Goal: Task Accomplishment & Management: Complete application form

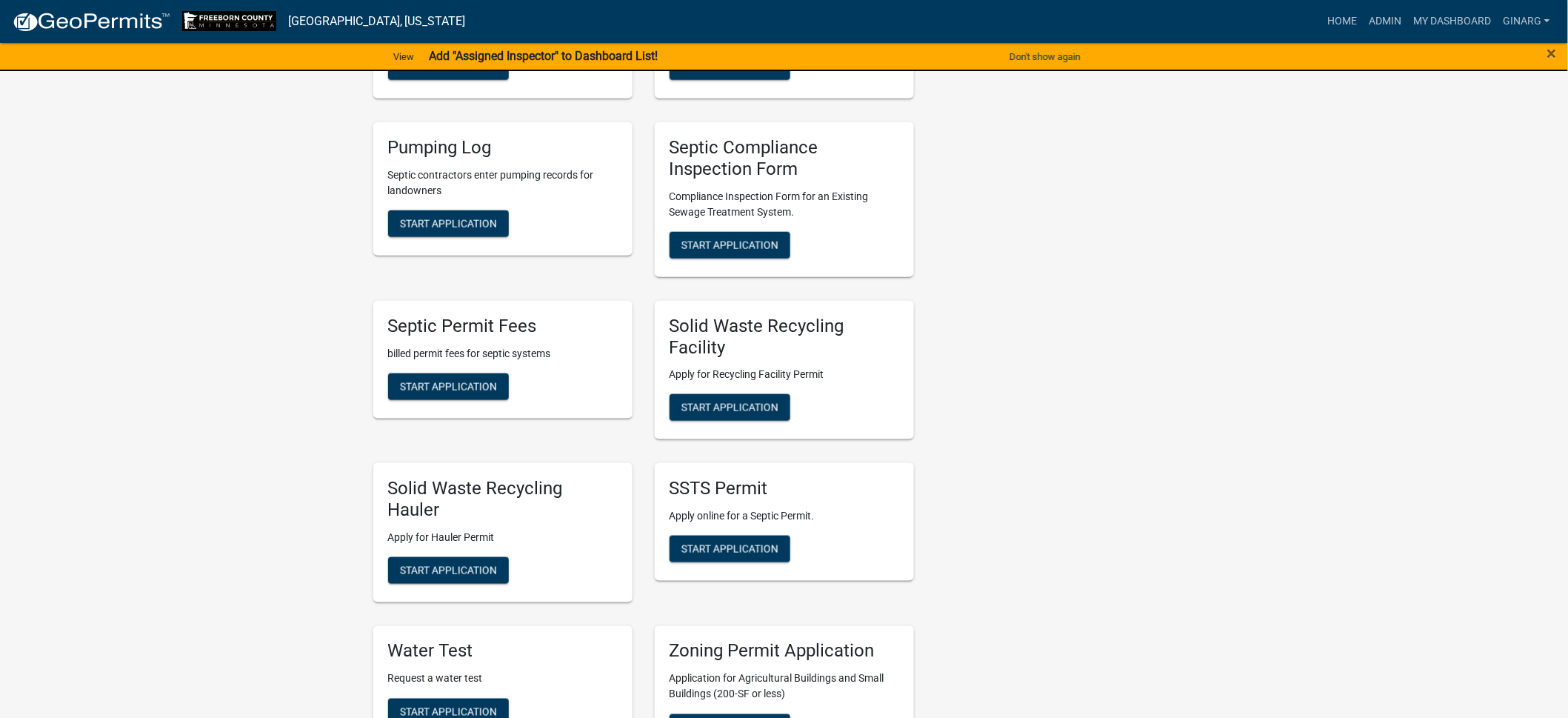
scroll to position [556, 0]
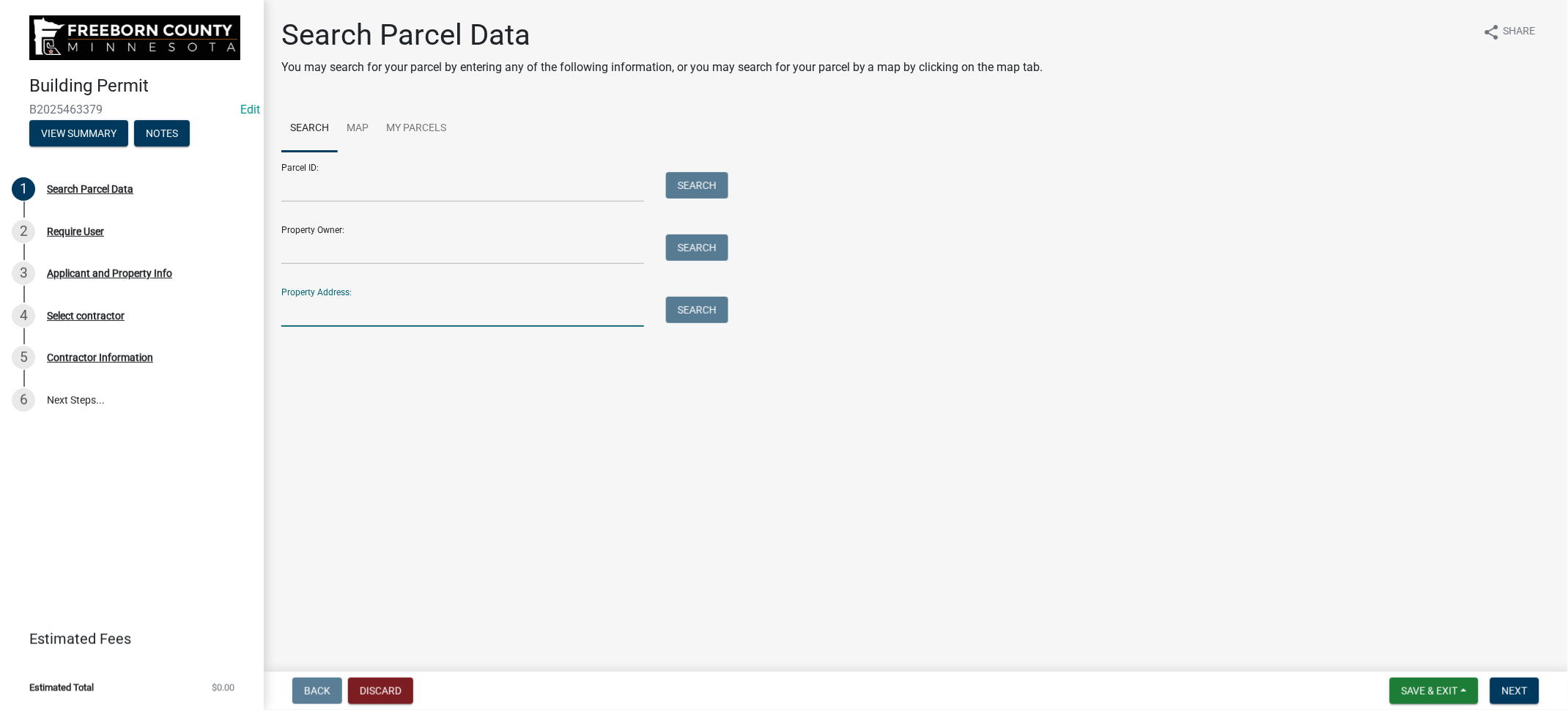
click at [344, 327] on input "Property Address:" at bounding box center [462, 311] width 362 height 30
type input "83354"
click at [728, 323] on button "Search" at bounding box center [697, 309] width 62 height 26
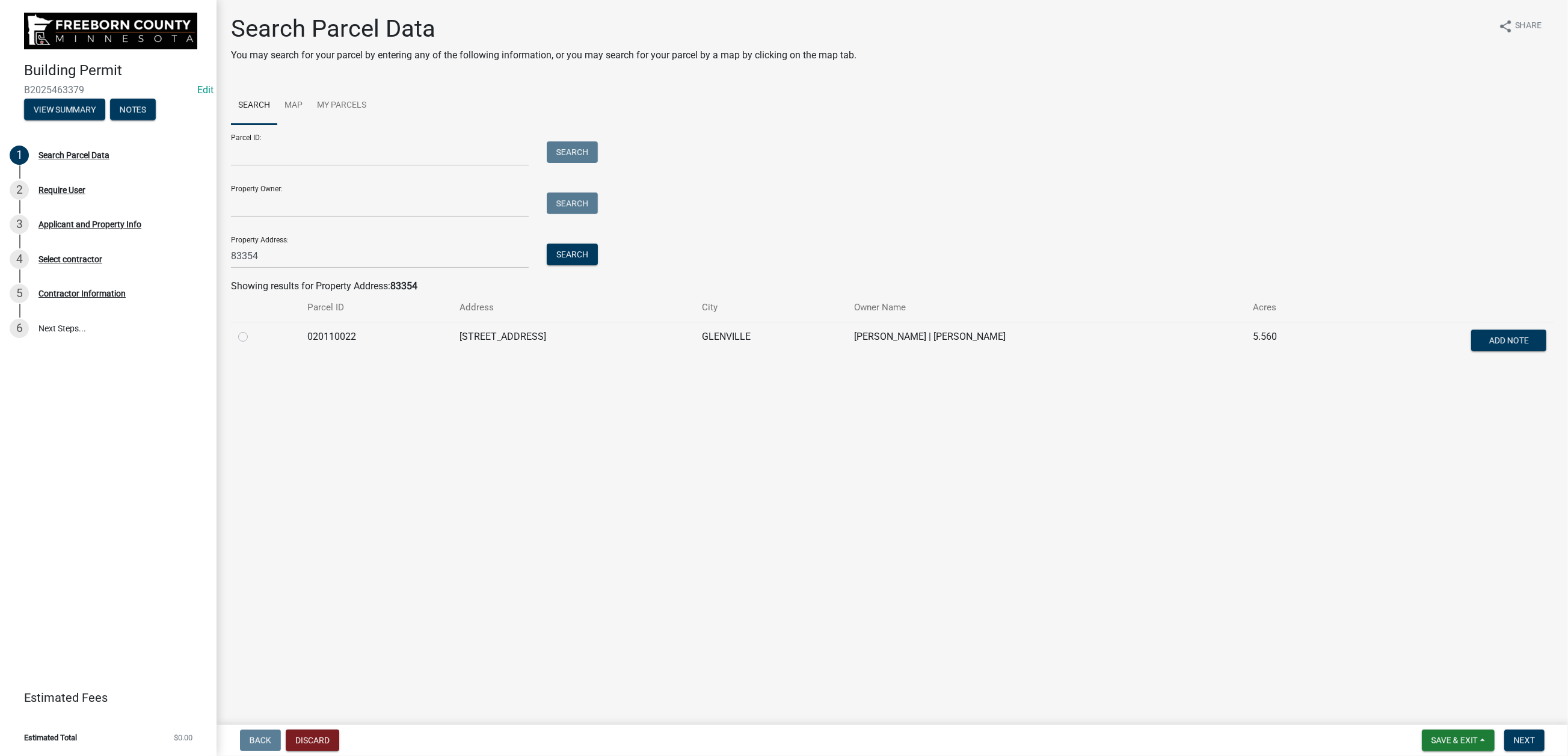
click at [252, 330] on label at bounding box center [252, 330] width 0 height 0
click at [252, 337] on input "radio" at bounding box center [256, 333] width 7 height 7
radio input "true"
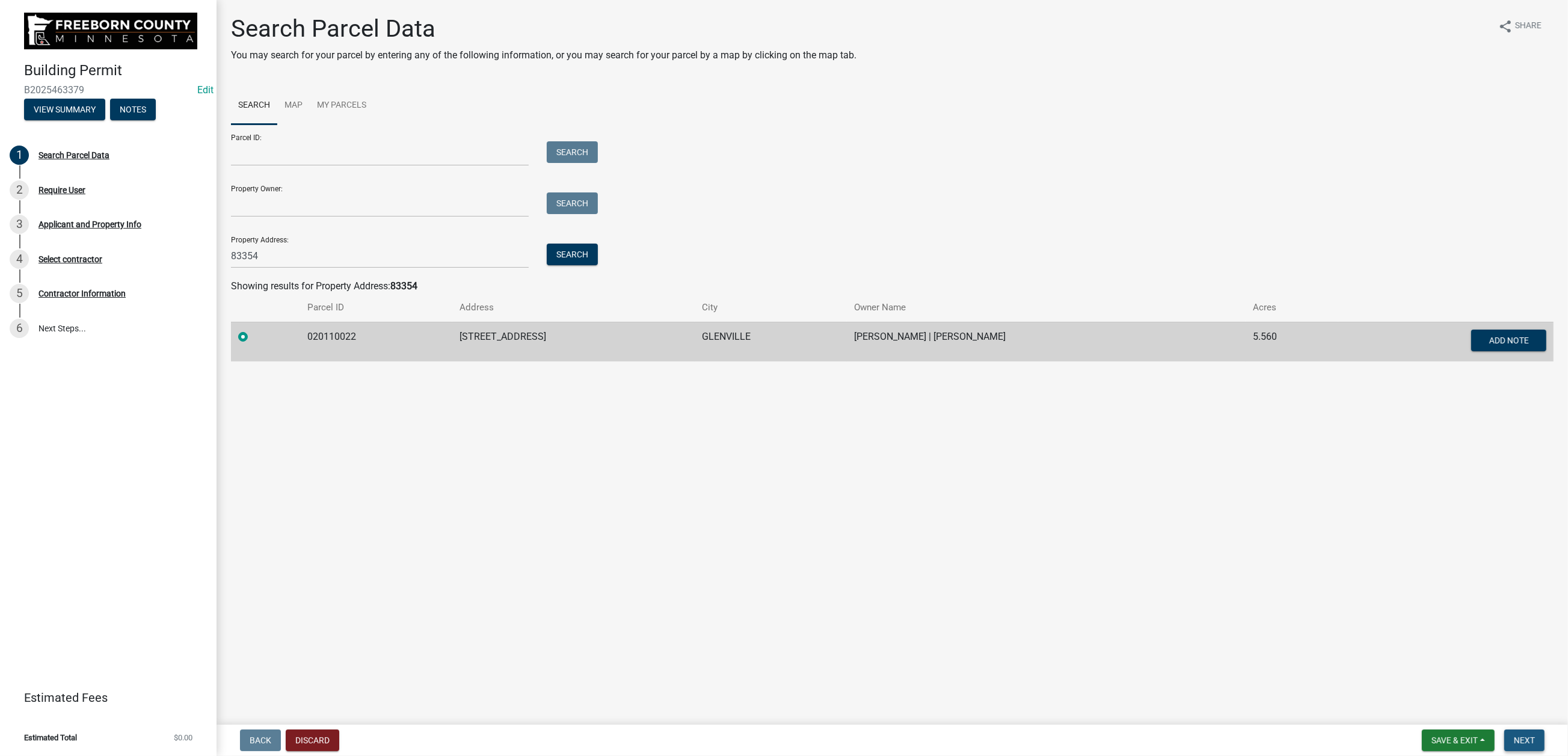
click at [1273, 582] on button "Next" at bounding box center [1525, 740] width 40 height 22
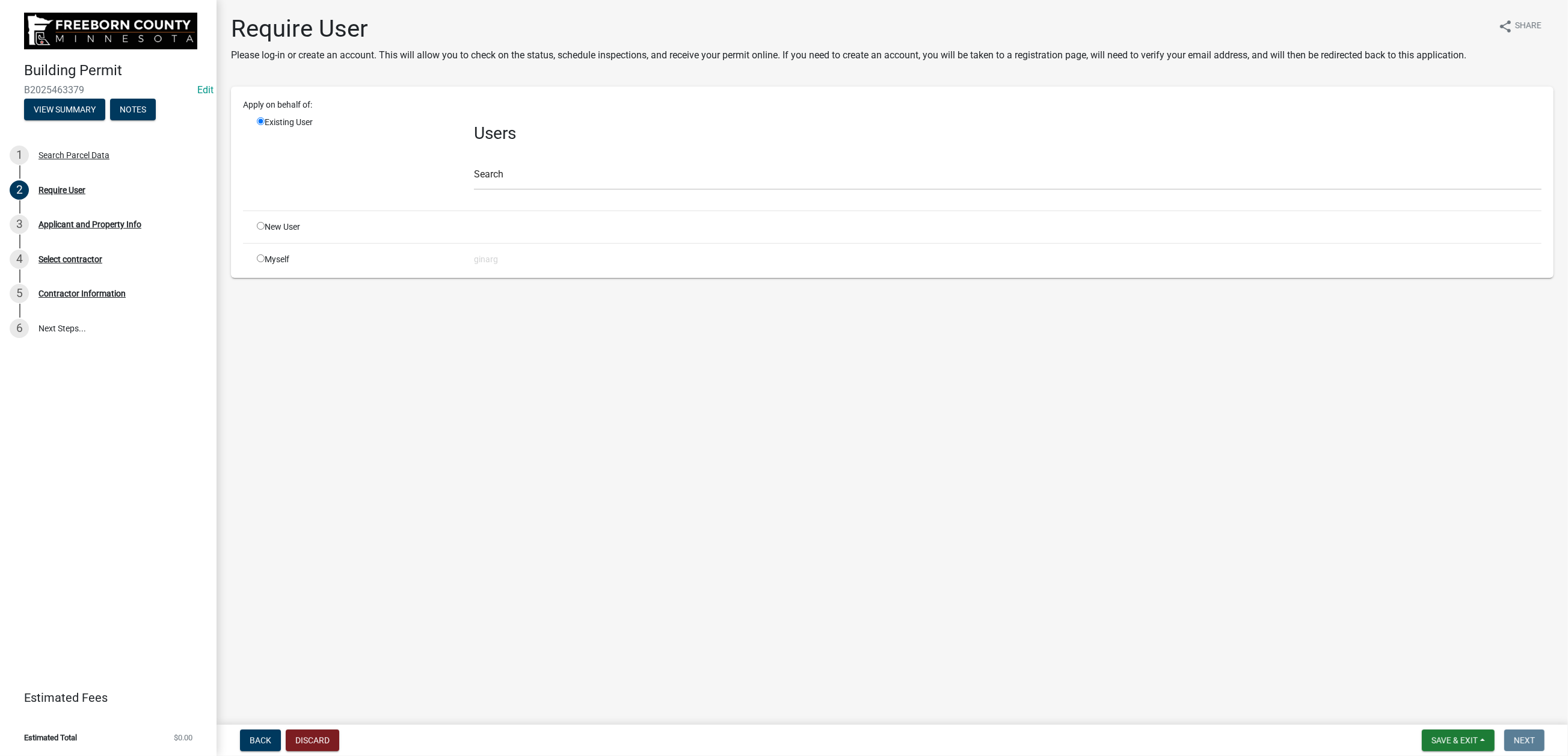
click at [264, 262] on input "radio" at bounding box center [261, 258] width 7 height 7
radio input "true"
radio input "false"
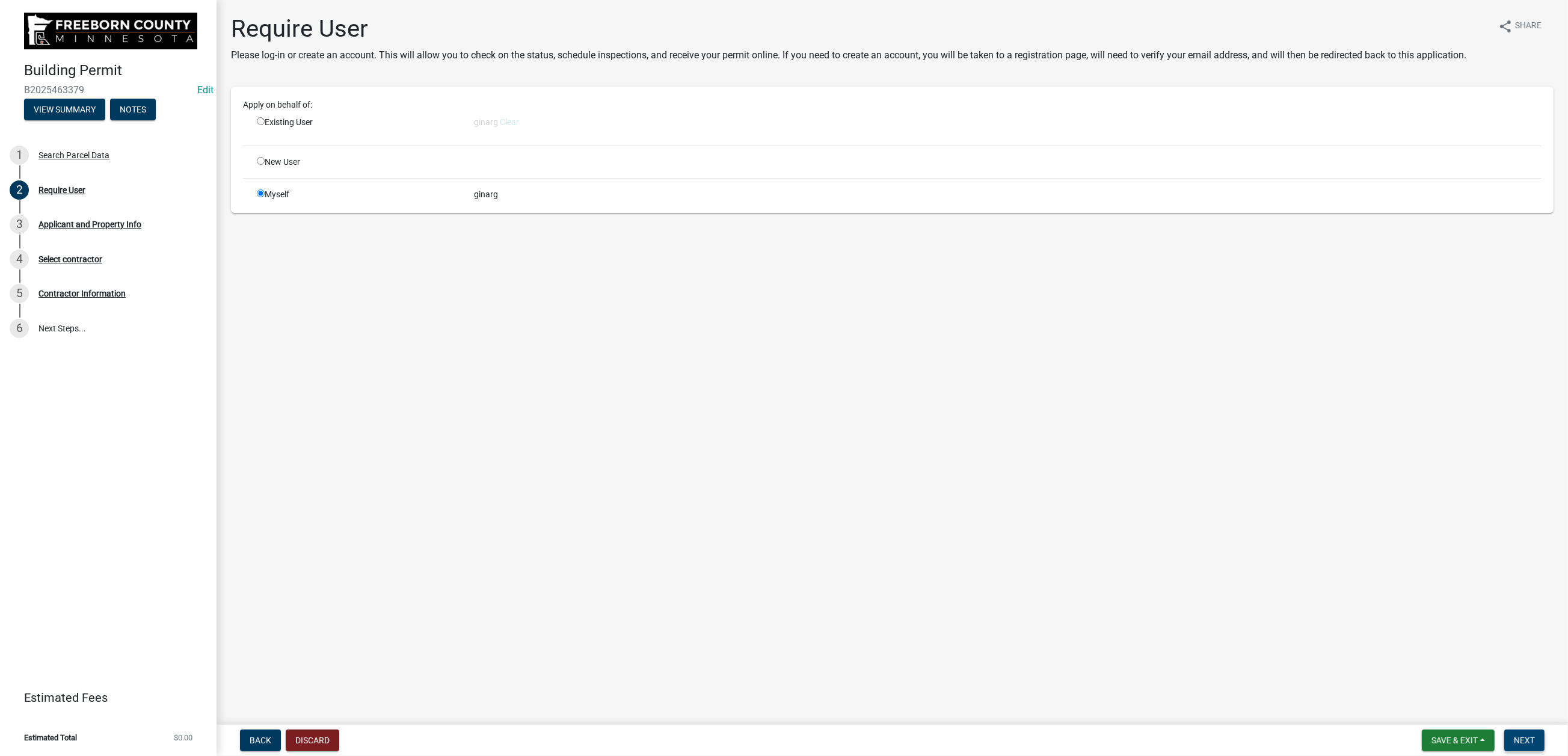
click at [1273, 582] on span "Next" at bounding box center [1525, 740] width 21 height 10
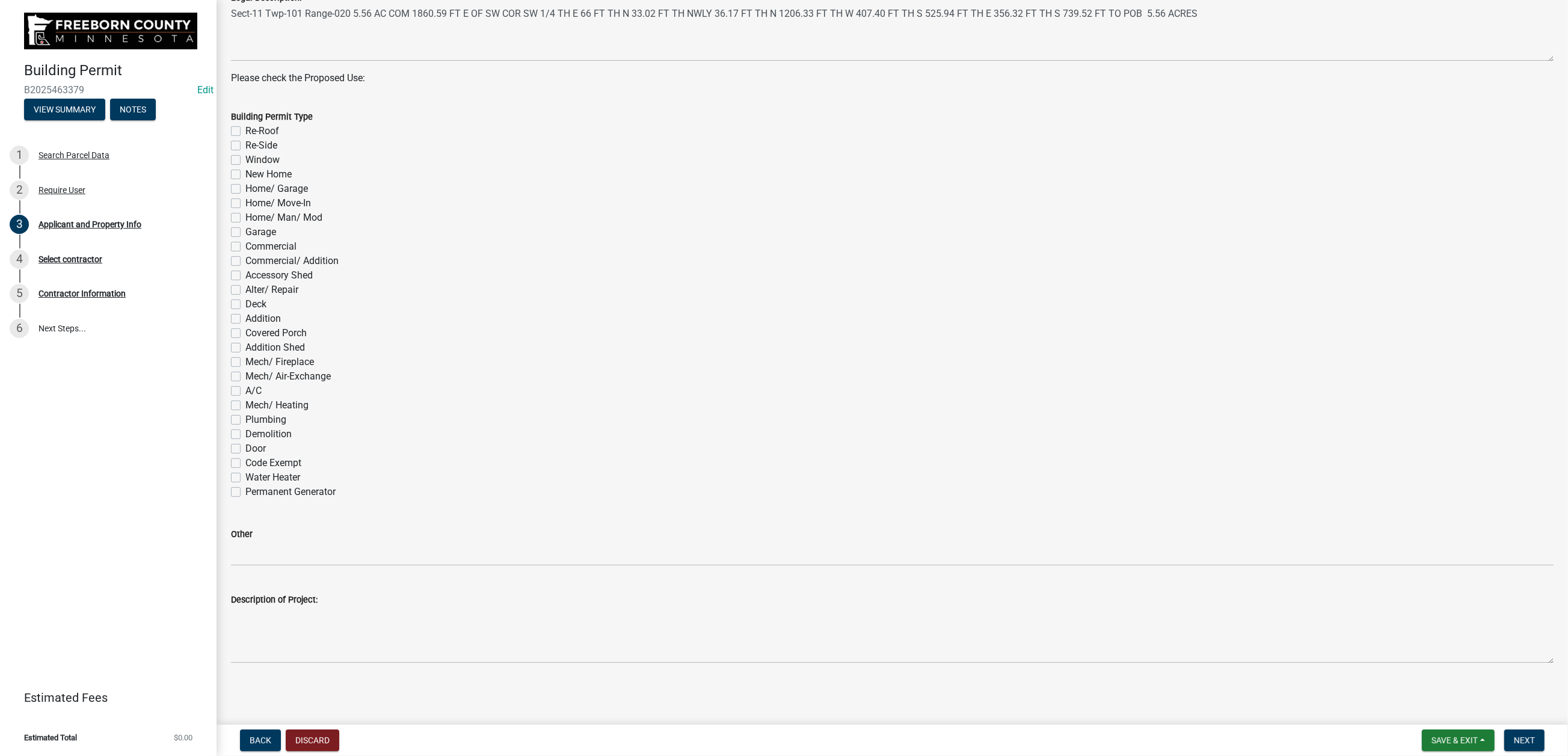
scroll to position [632, 0]
drag, startPoint x: 246, startPoint y: 309, endPoint x: 241, endPoint y: 322, distance: 13.9
click at [246, 139] on label "Re-Roof" at bounding box center [262, 130] width 34 height 14
click at [246, 132] on input "Re-Roof" at bounding box center [249, 127] width 7 height 7
checkbox input "true"
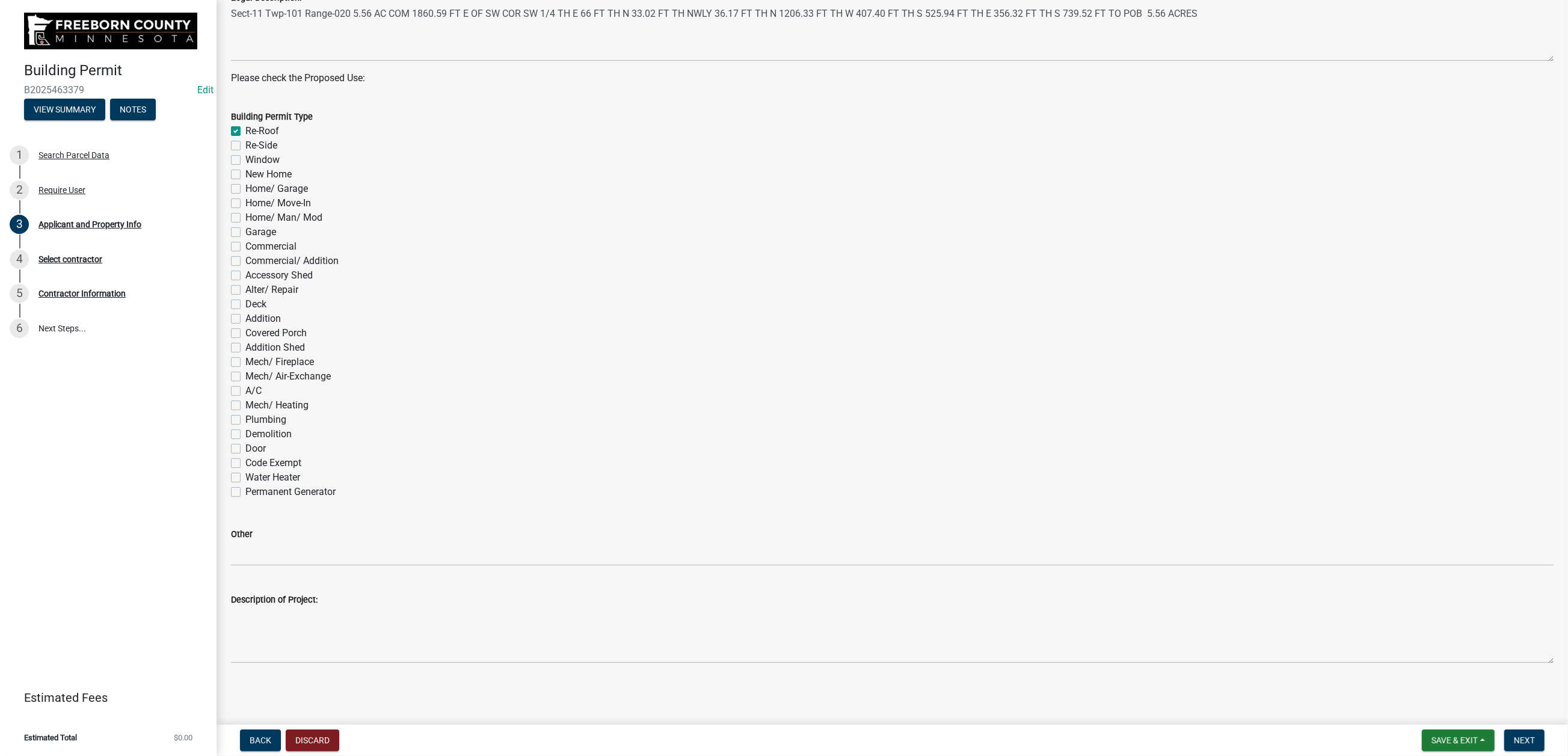
checkbox input "false"
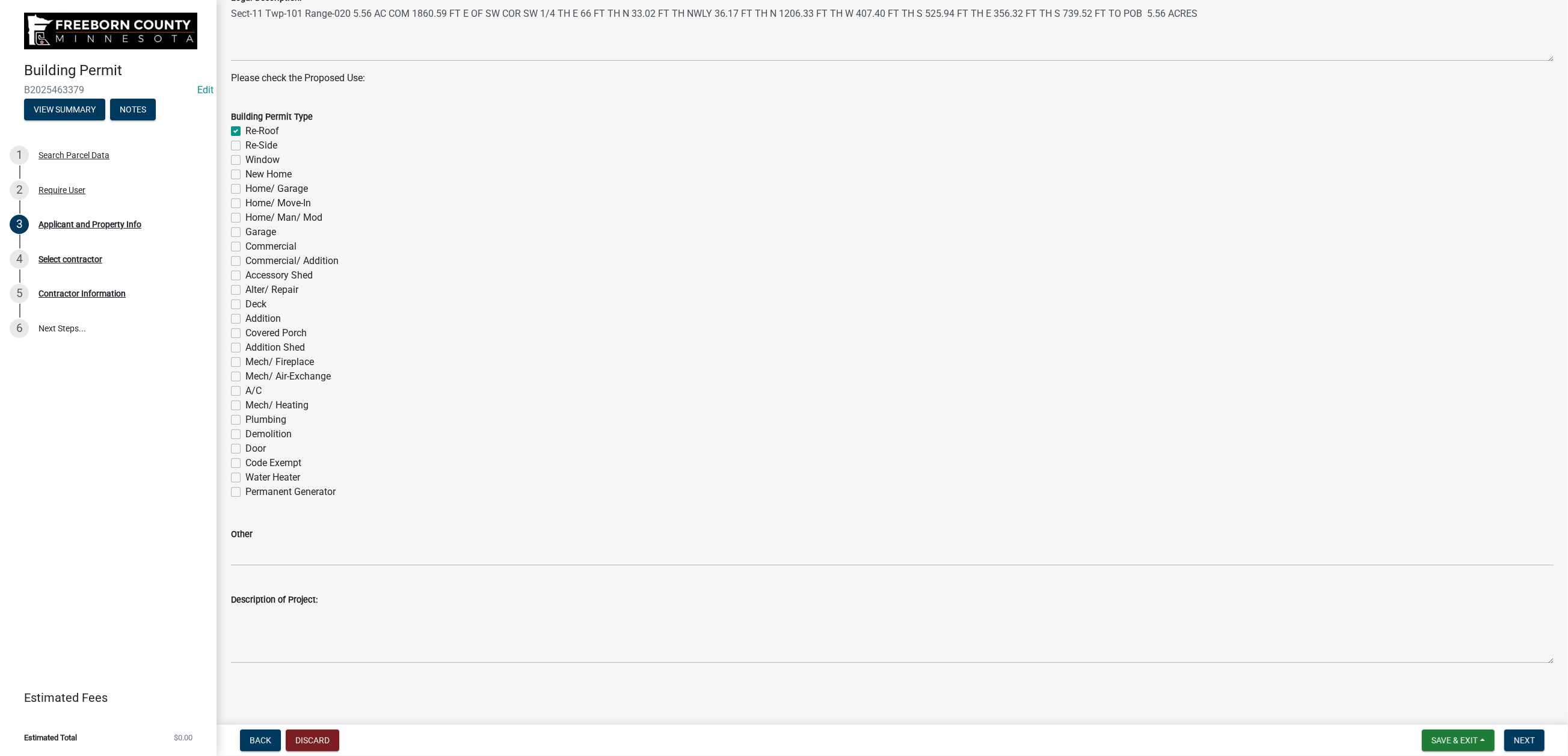
checkbox input "false"
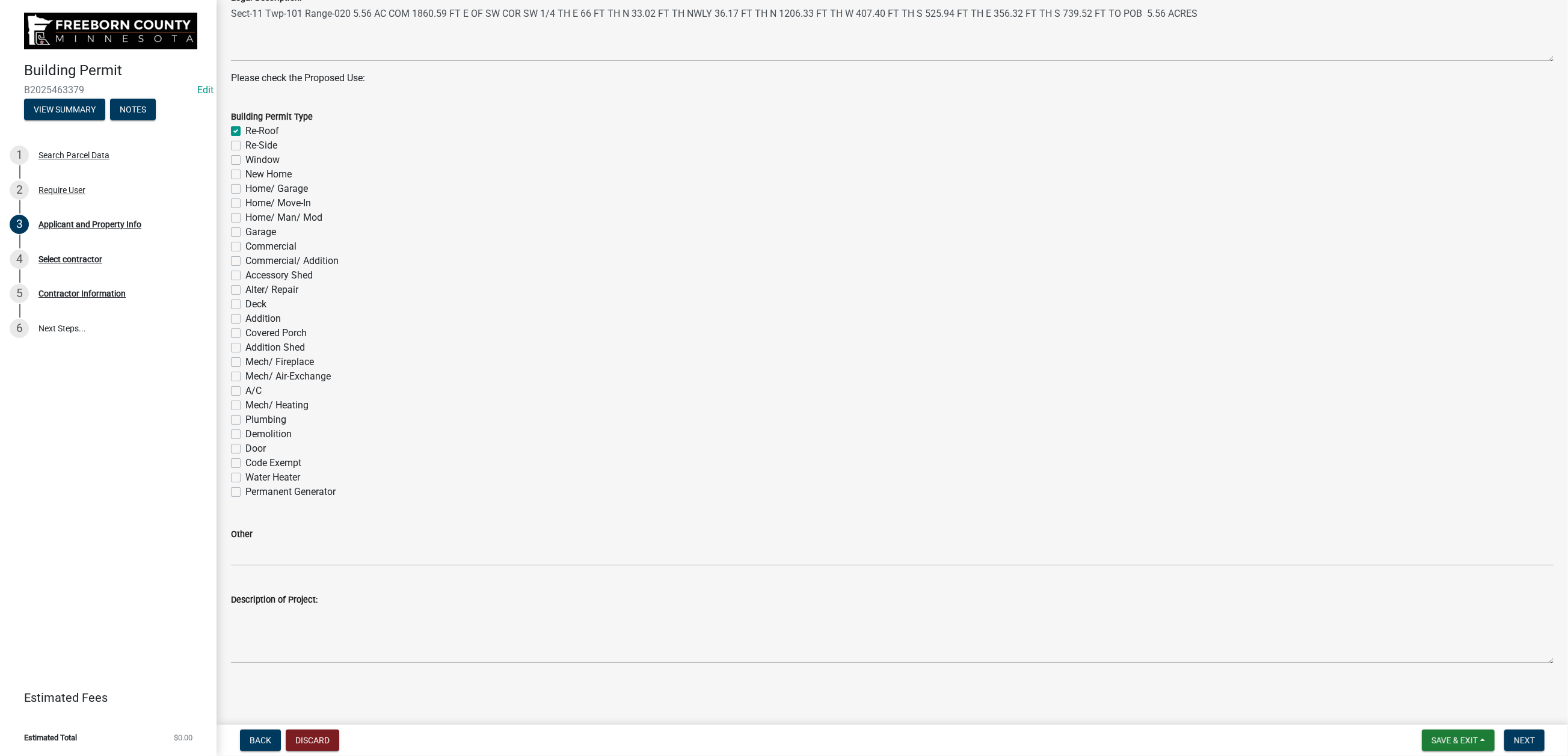
checkbox input "false"
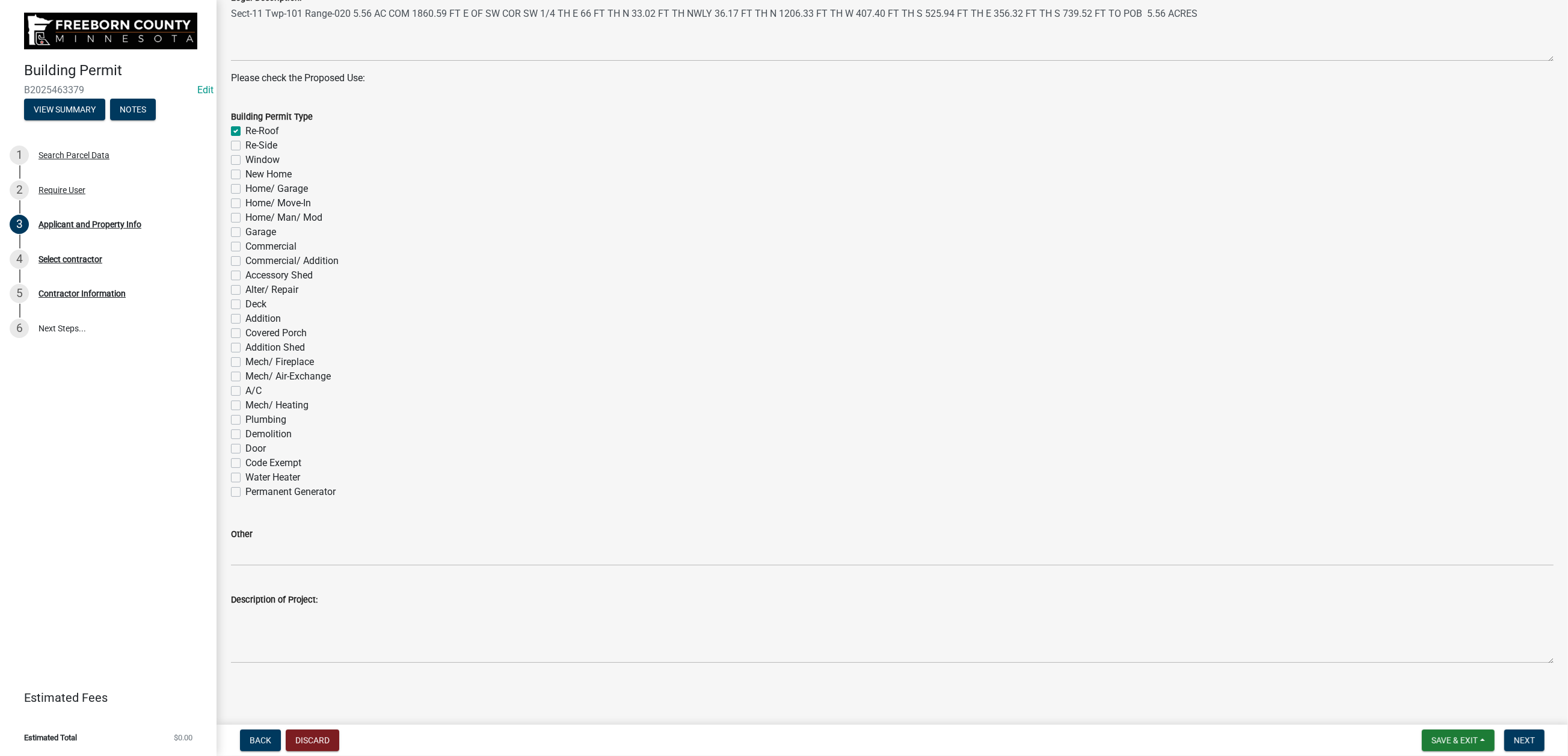
checkbox input "false"
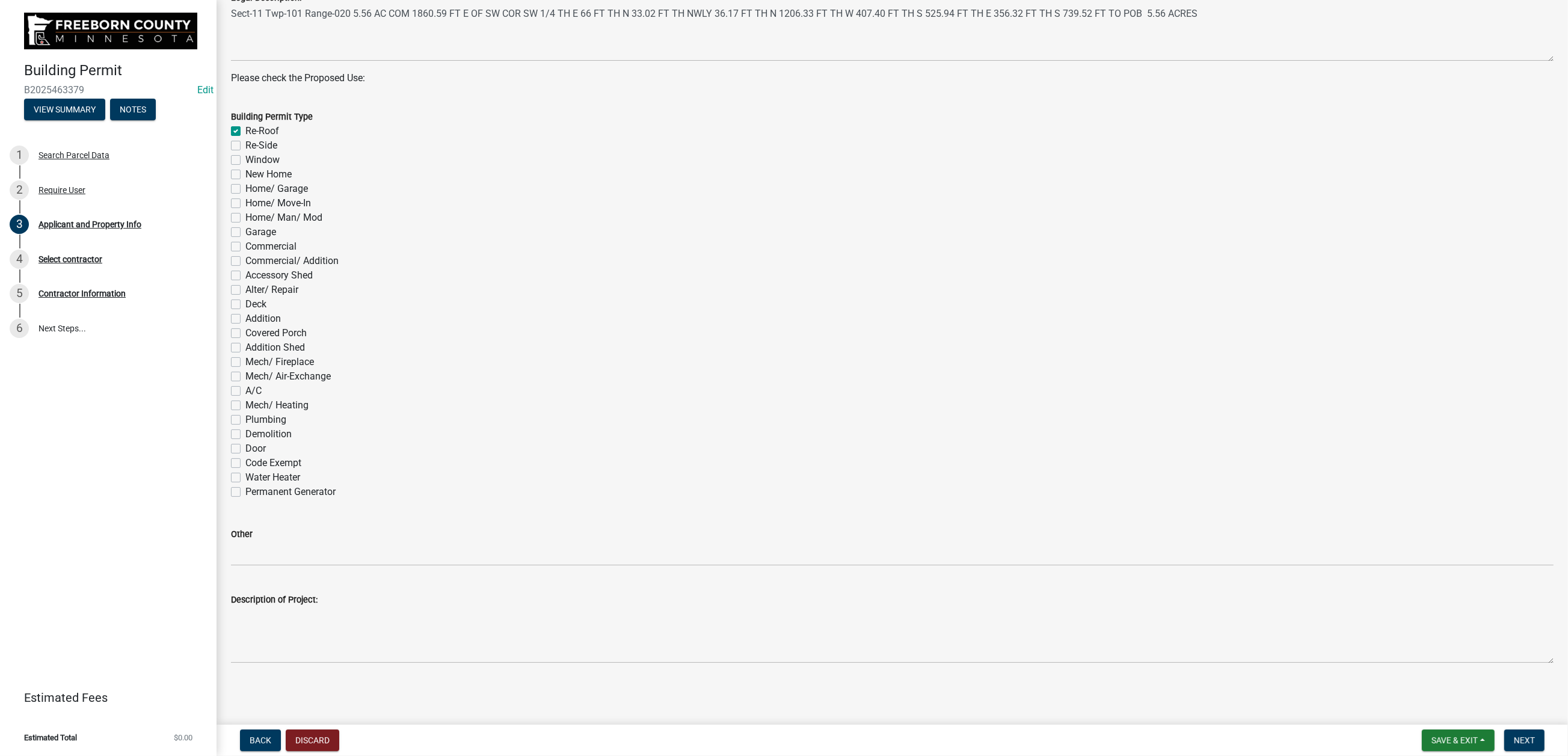
checkbox input "false"
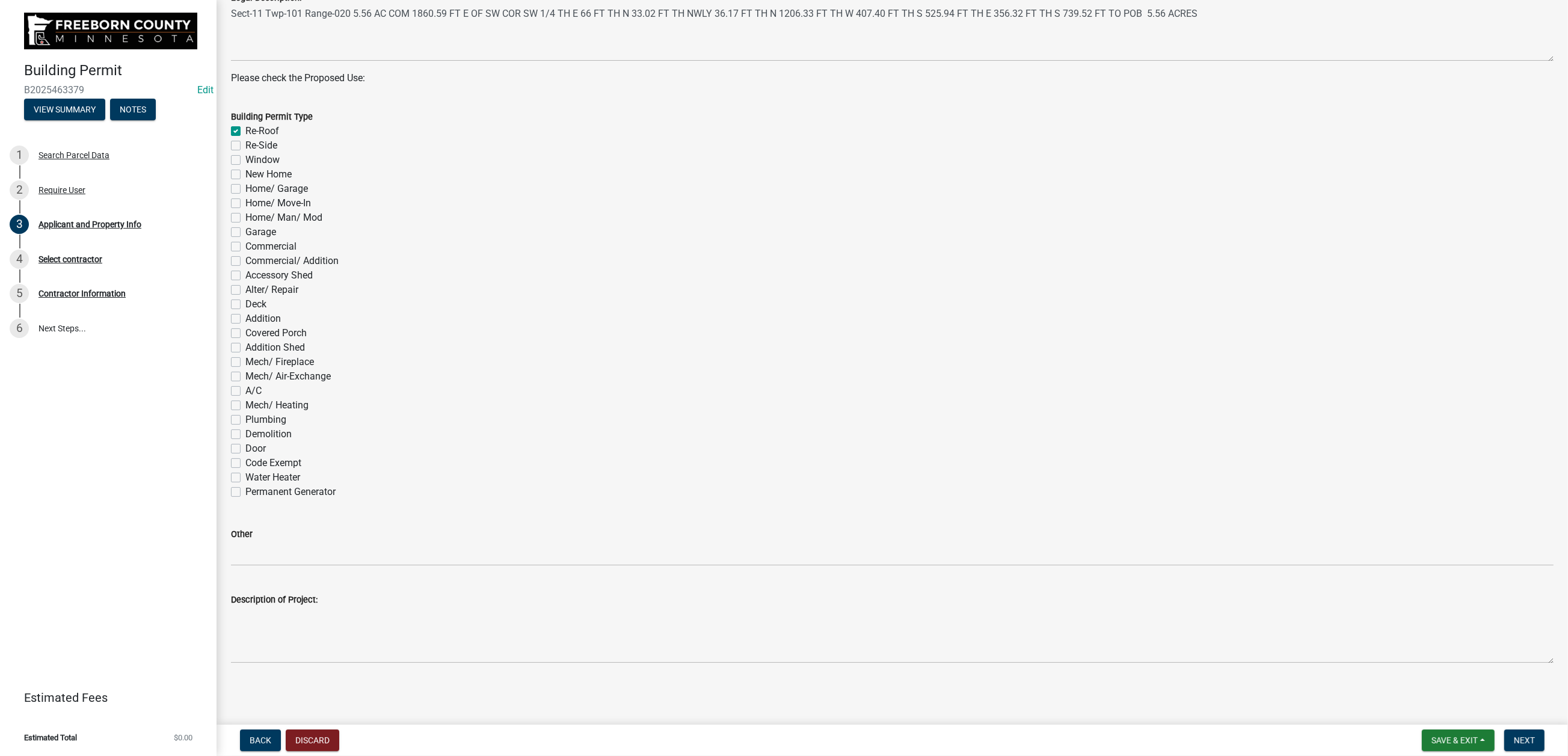
click at [246, 153] on label "Re-Side" at bounding box center [261, 145] width 32 height 14
click at [246, 146] on input "Re-Side" at bounding box center [249, 142] width 7 height 7
checkbox input "true"
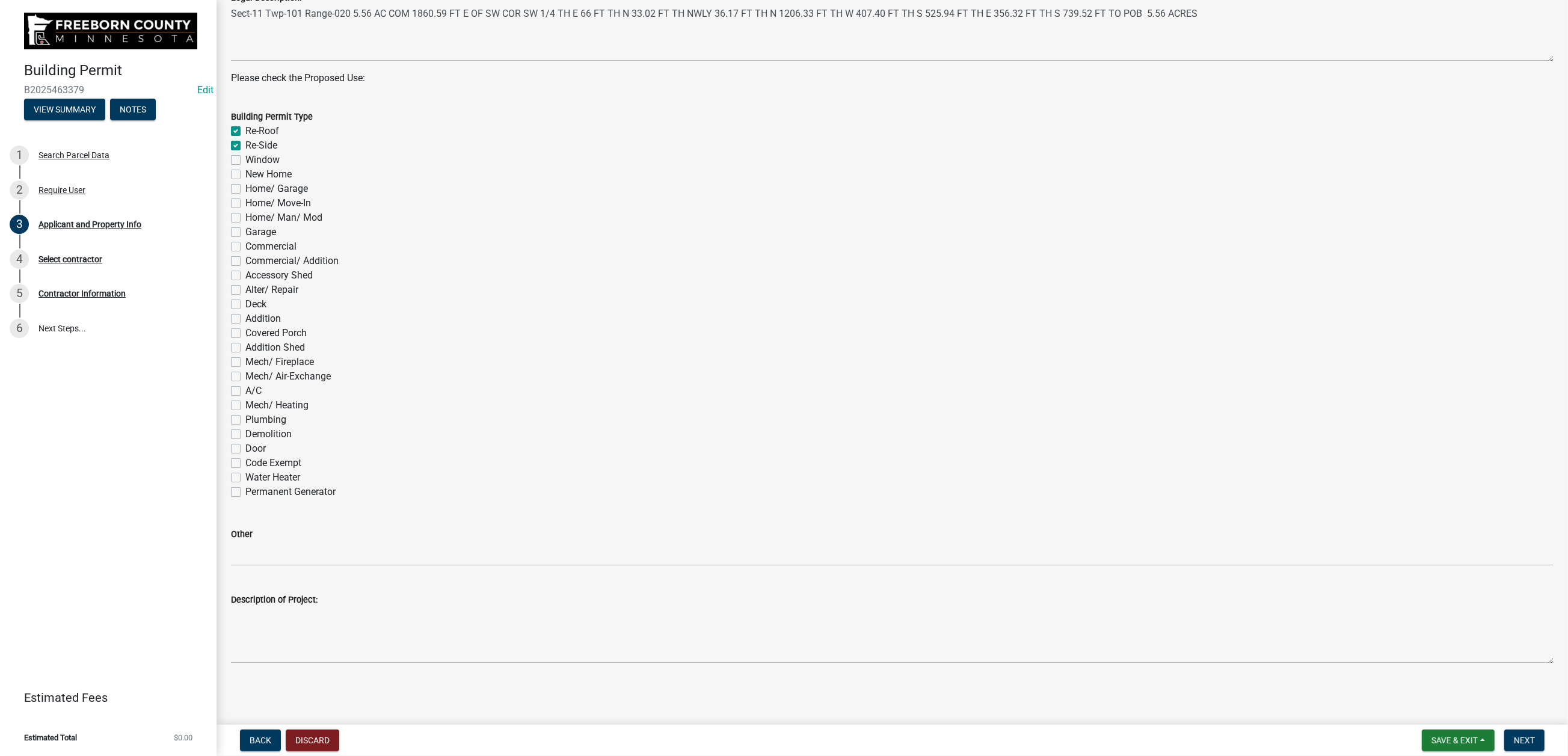
checkbox input "false"
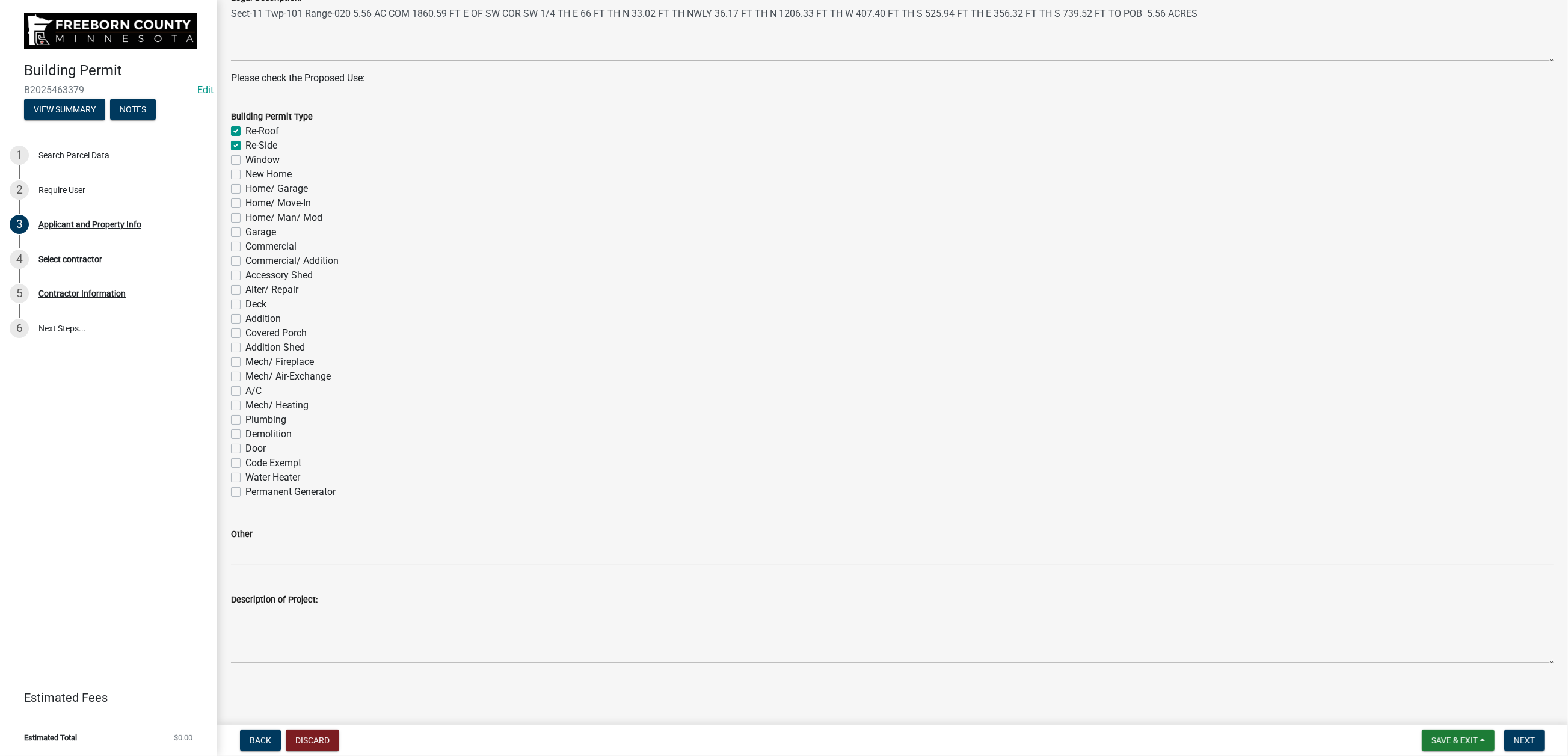
checkbox input "false"
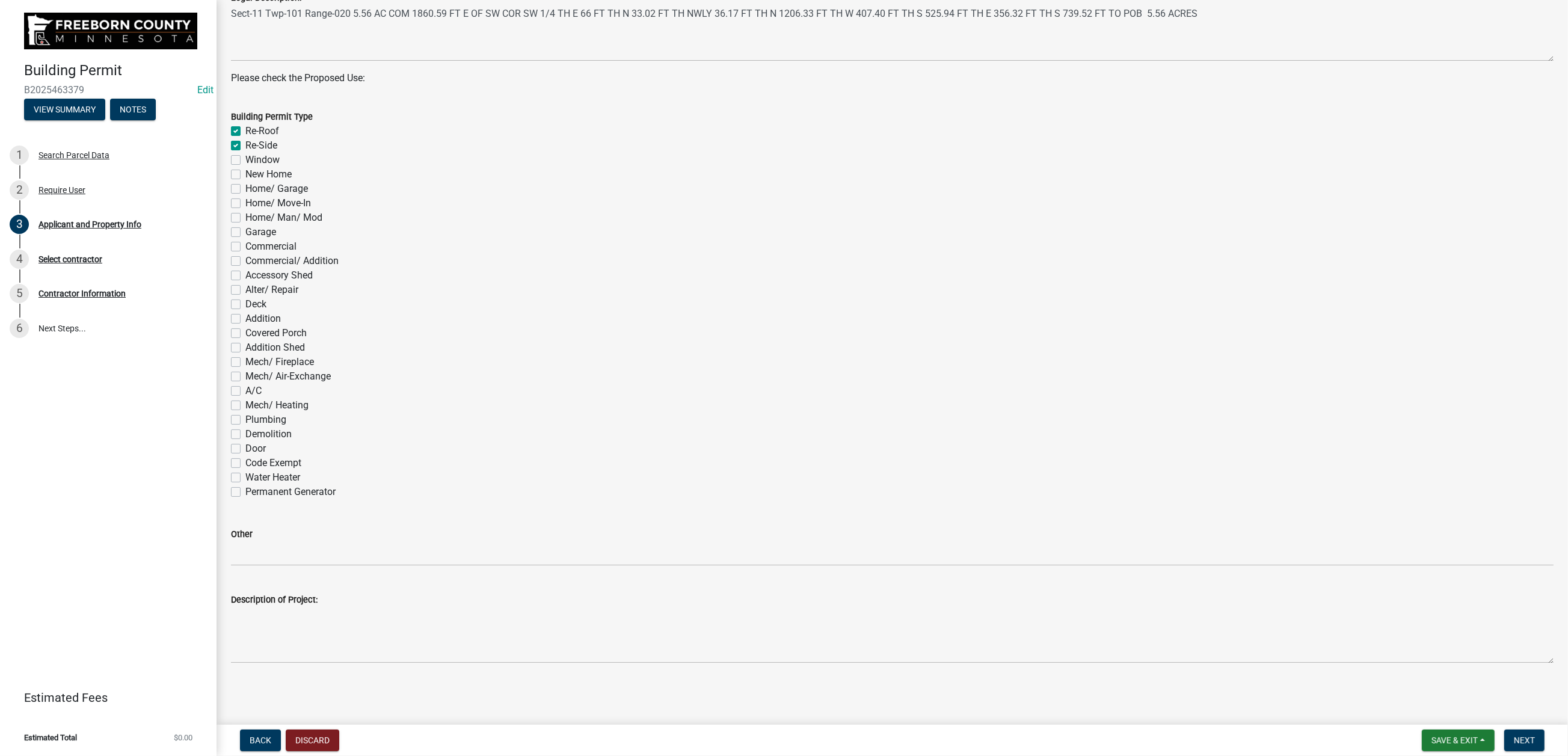
checkbox input "false"
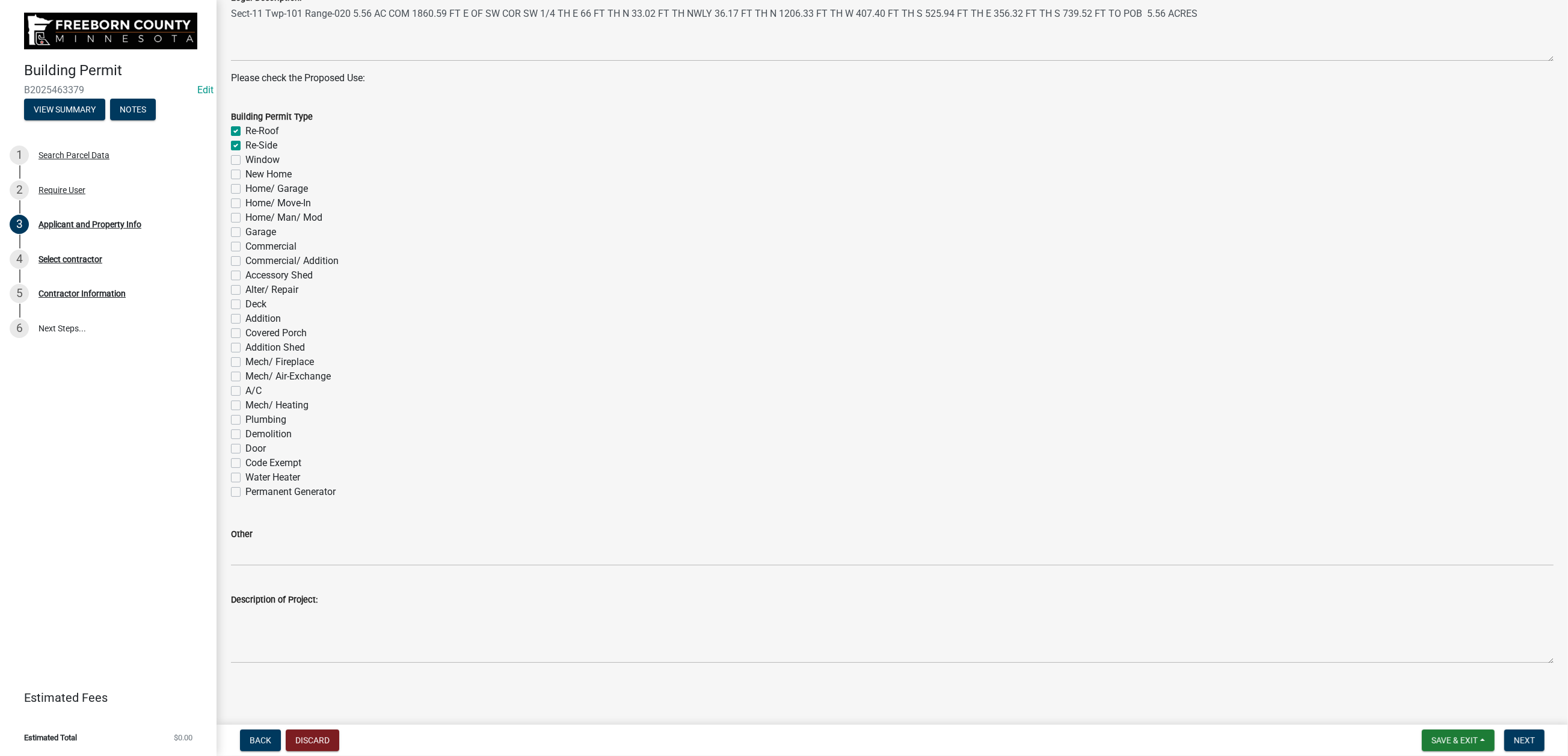
checkbox input "false"
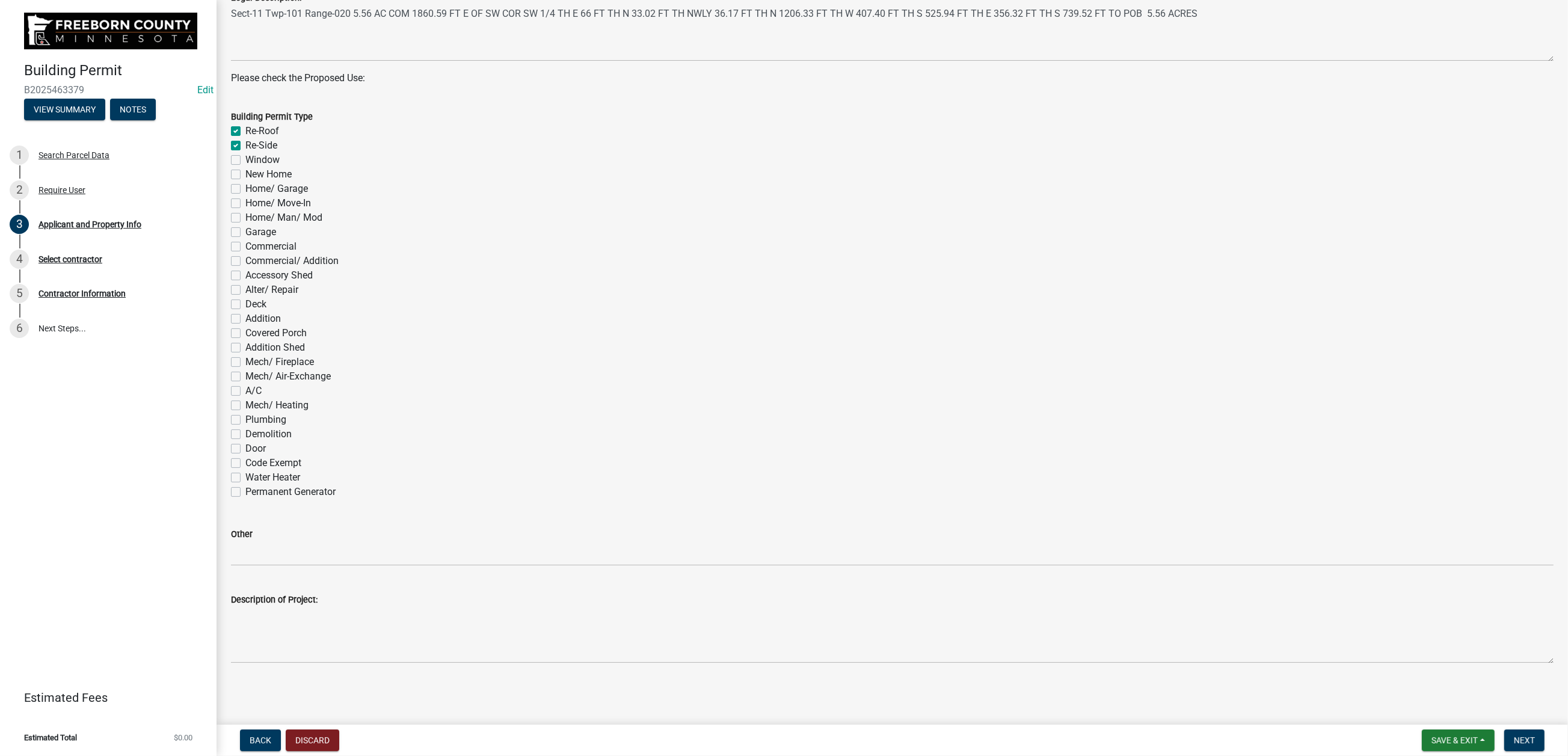
checkbox input "false"
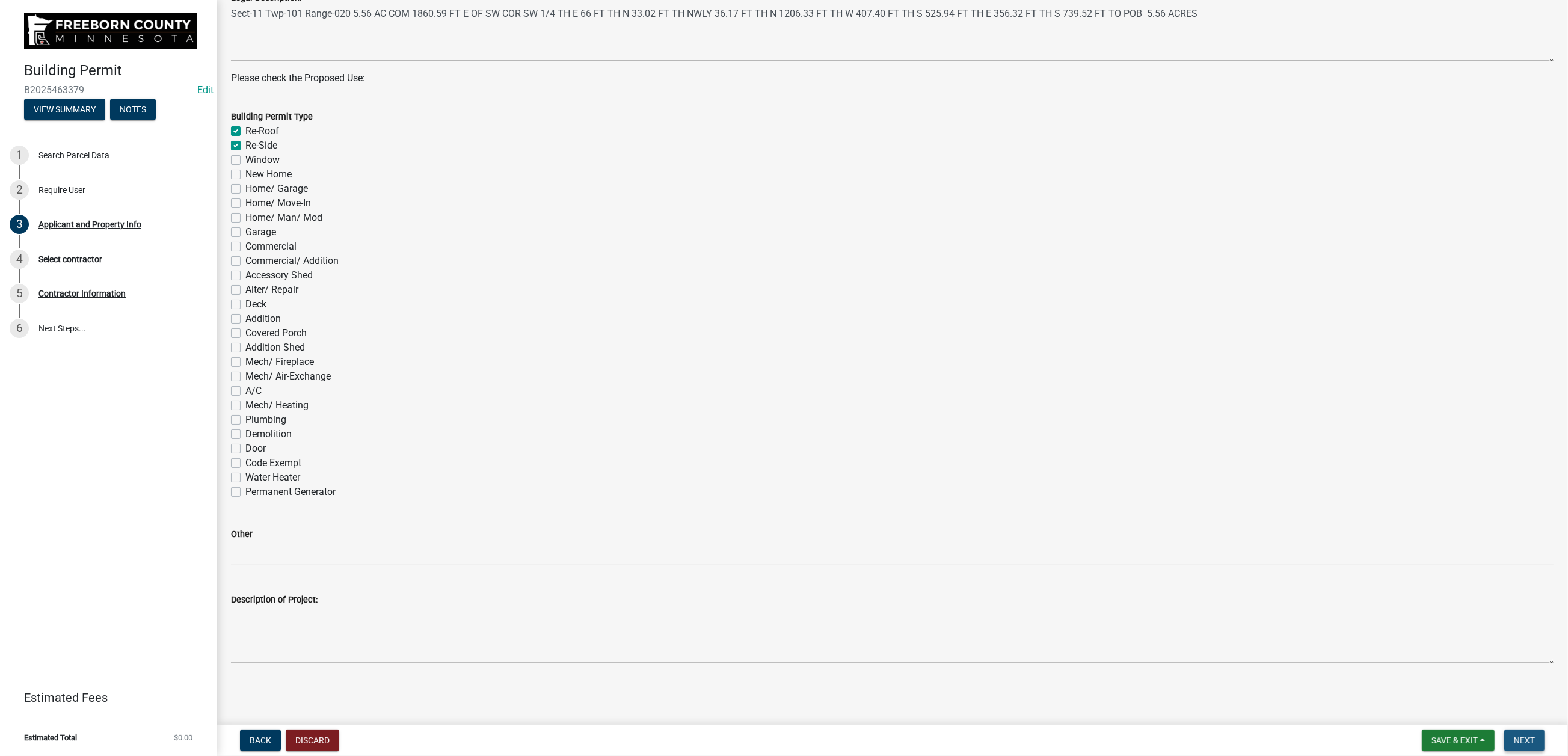
click at [1273, 582] on span "Next" at bounding box center [1525, 740] width 21 height 10
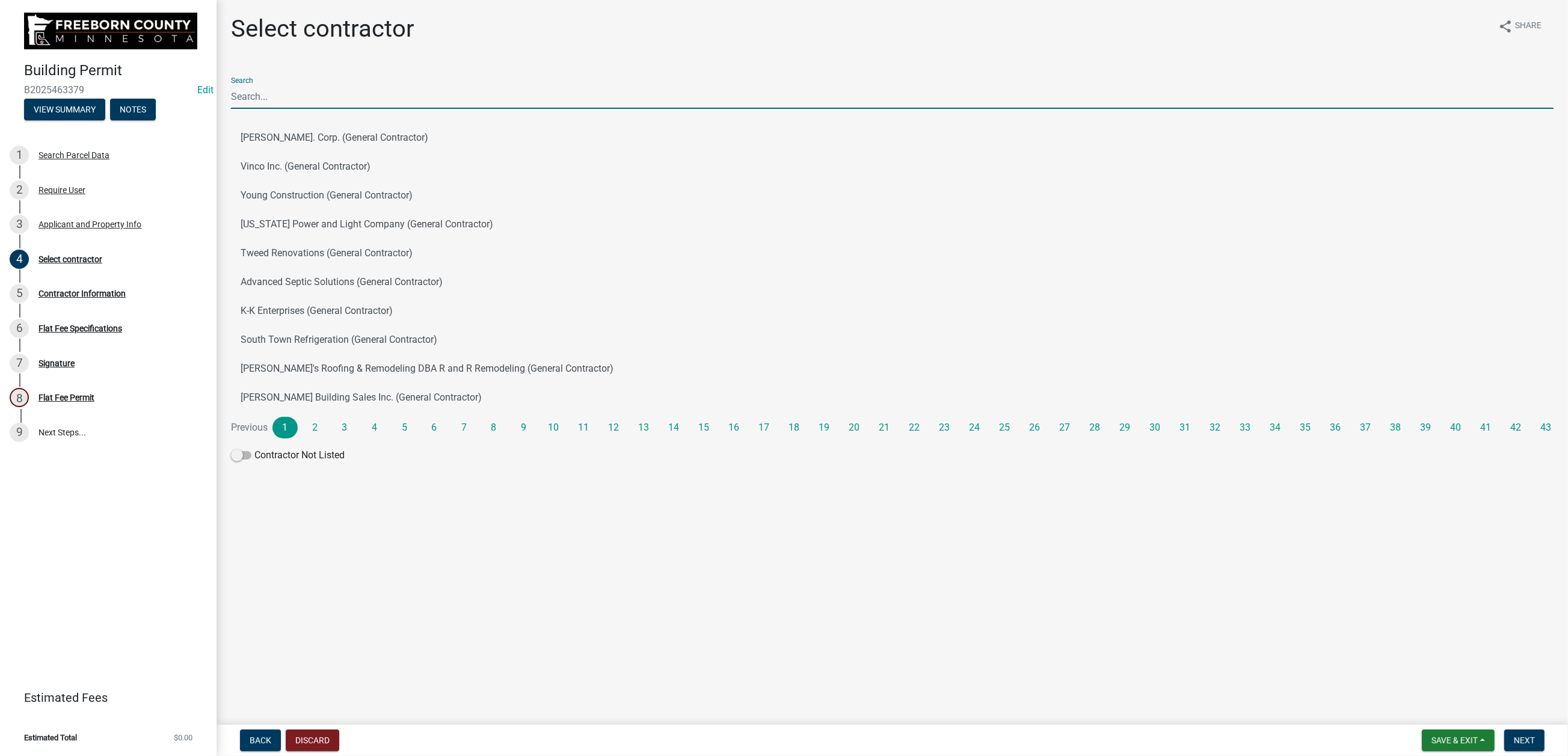
click at [258, 109] on input "Search" at bounding box center [892, 96] width 1323 height 25
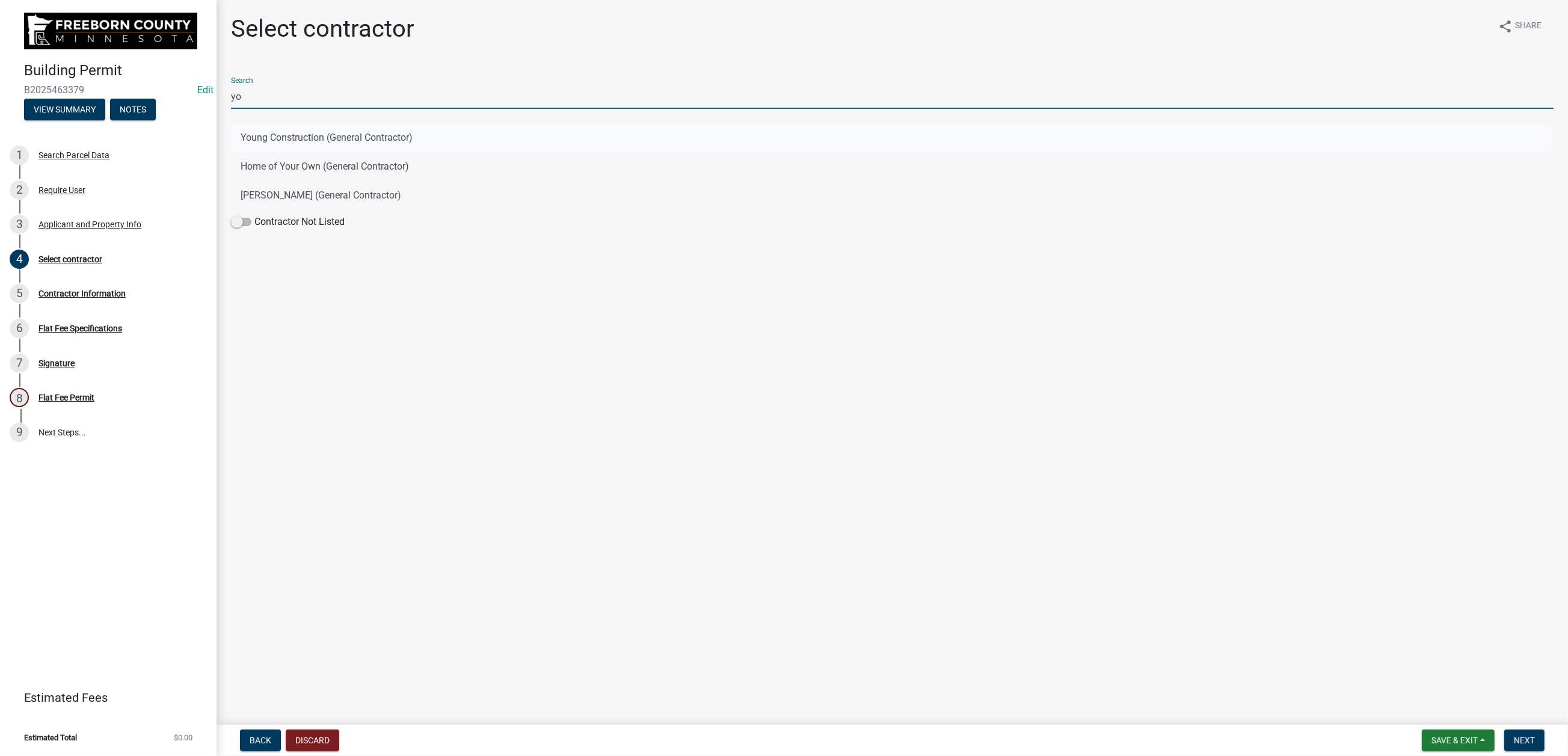
type input "yo"
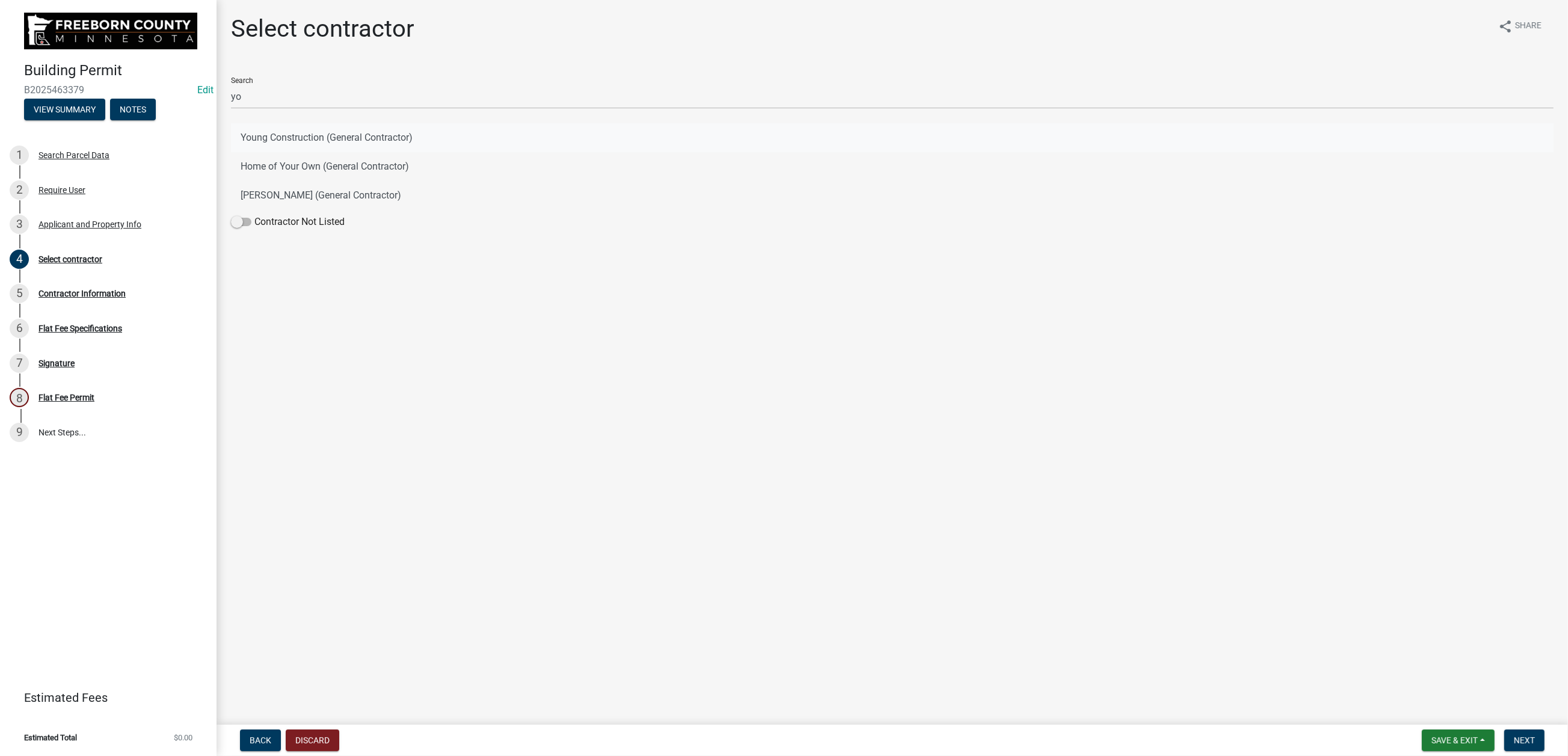
click at [426, 152] on button "Young Construction (General Contractor)" at bounding box center [892, 138] width 1323 height 29
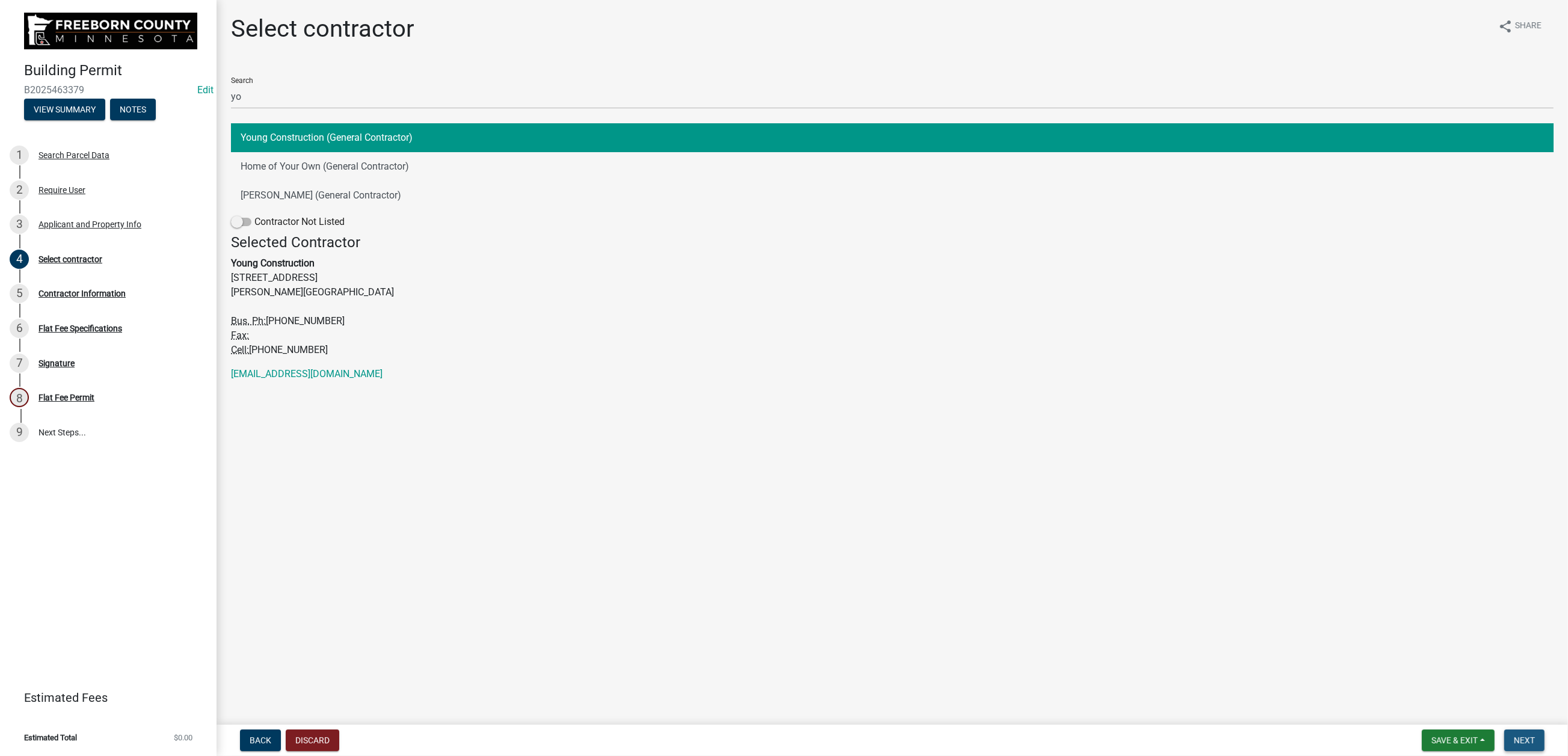
click at [1273, 582] on button "Next" at bounding box center [1525, 740] width 40 height 22
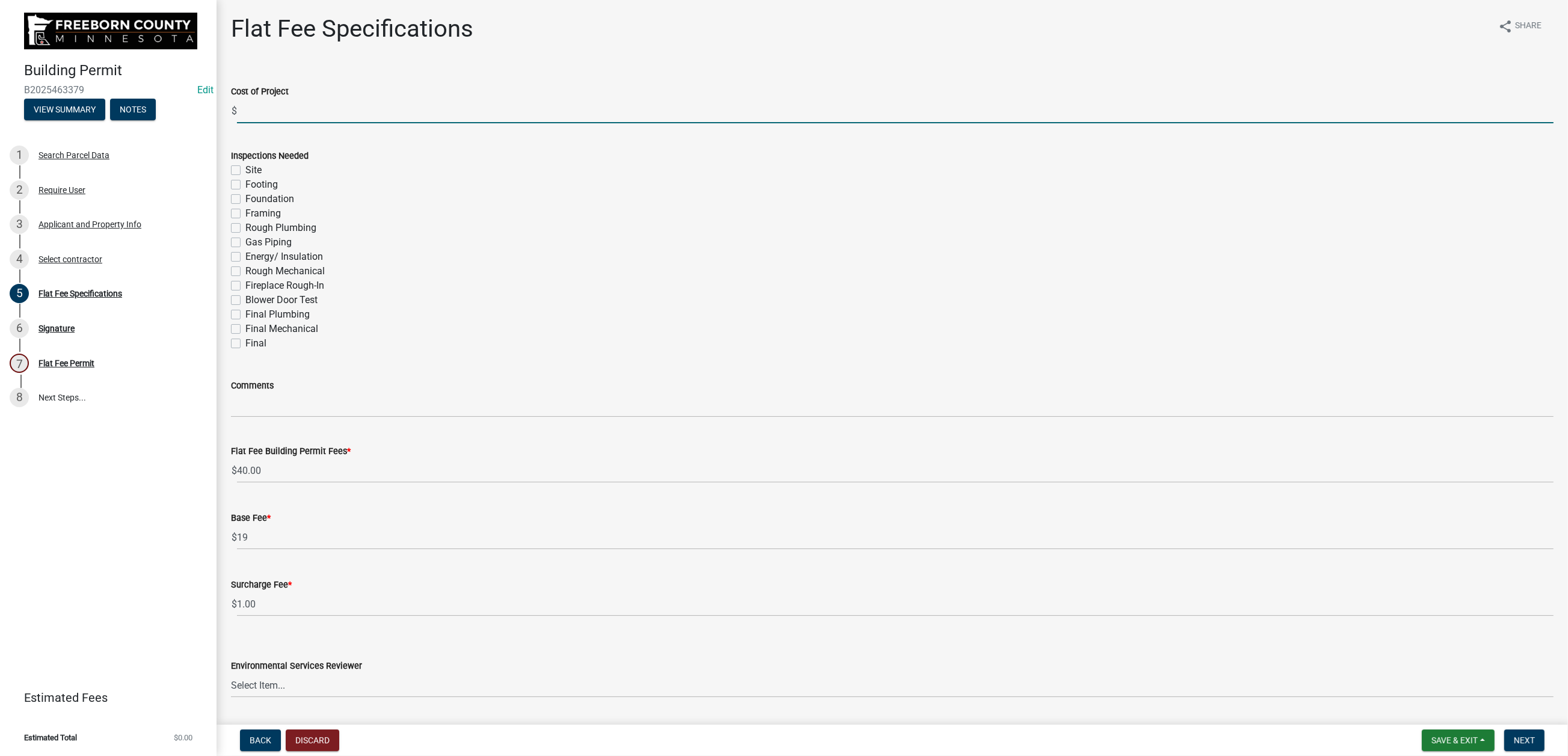
click at [261, 124] on input "text" at bounding box center [895, 111] width 1317 height 25
type input "29891"
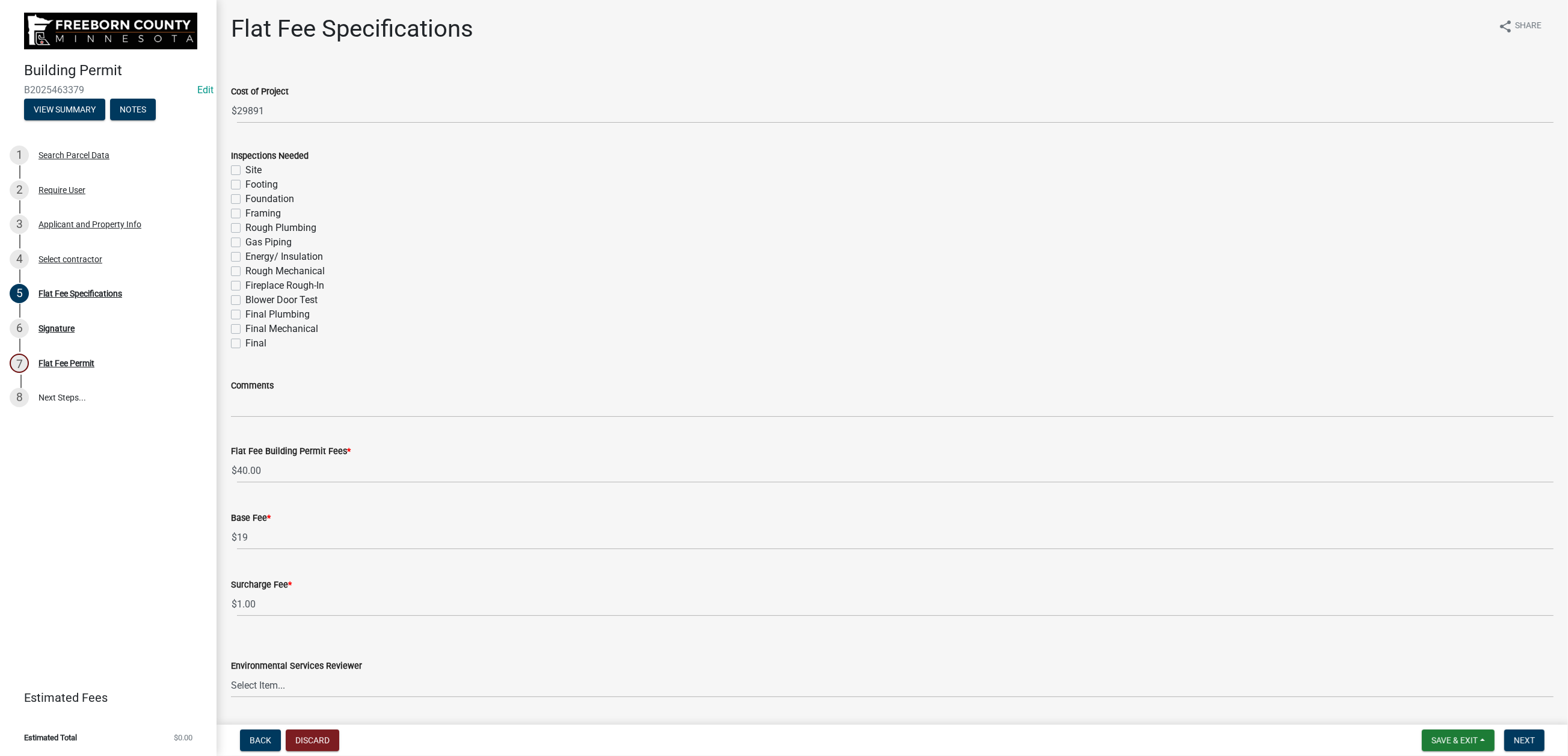
drag, startPoint x: 243, startPoint y: 514, endPoint x: 252, endPoint y: 541, distance: 28.5
click at [246, 351] on label "Final" at bounding box center [256, 343] width 21 height 14
click at [246, 344] on input "Final" at bounding box center [249, 340] width 7 height 7
checkbox input "true"
checkbox input "false"
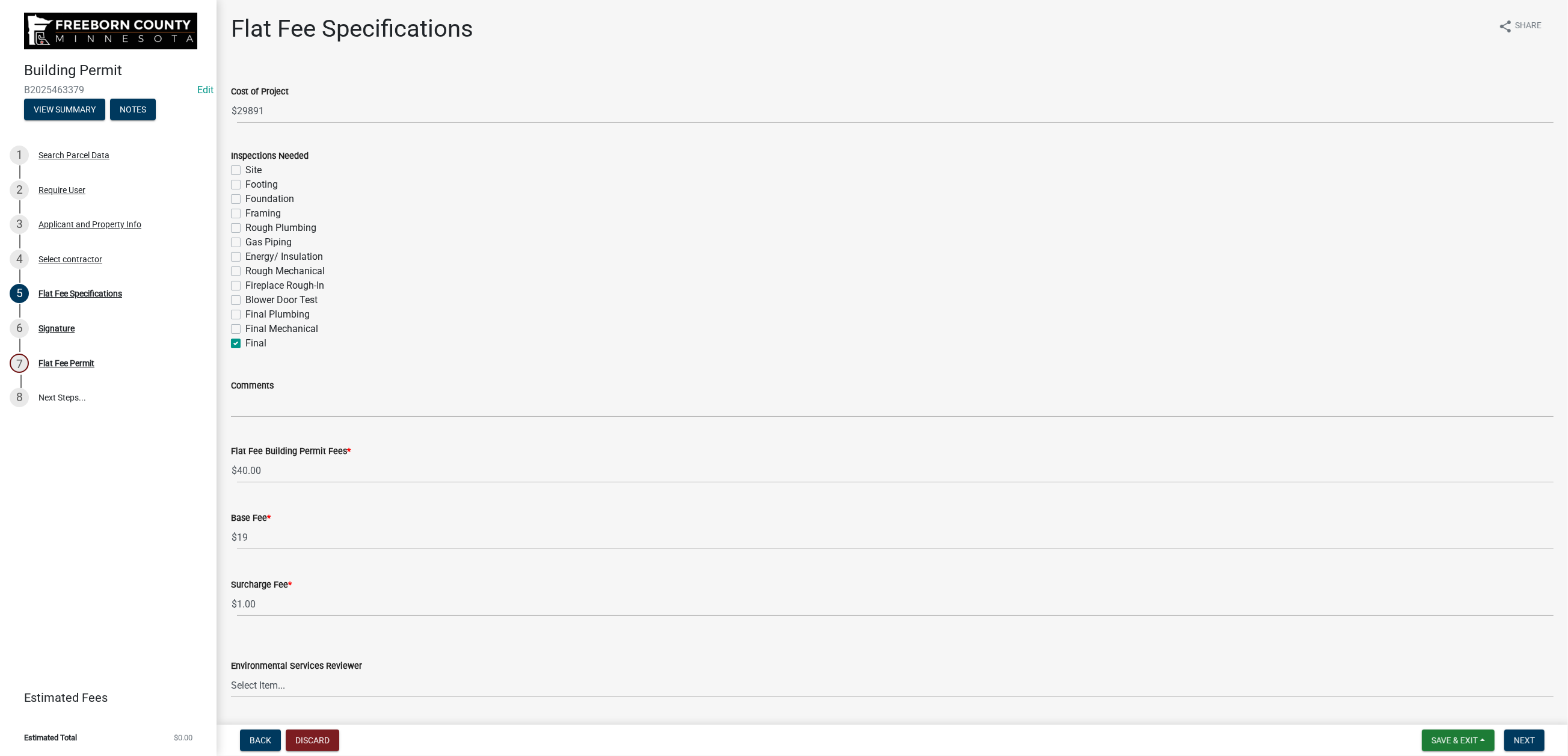
checkbox input "false"
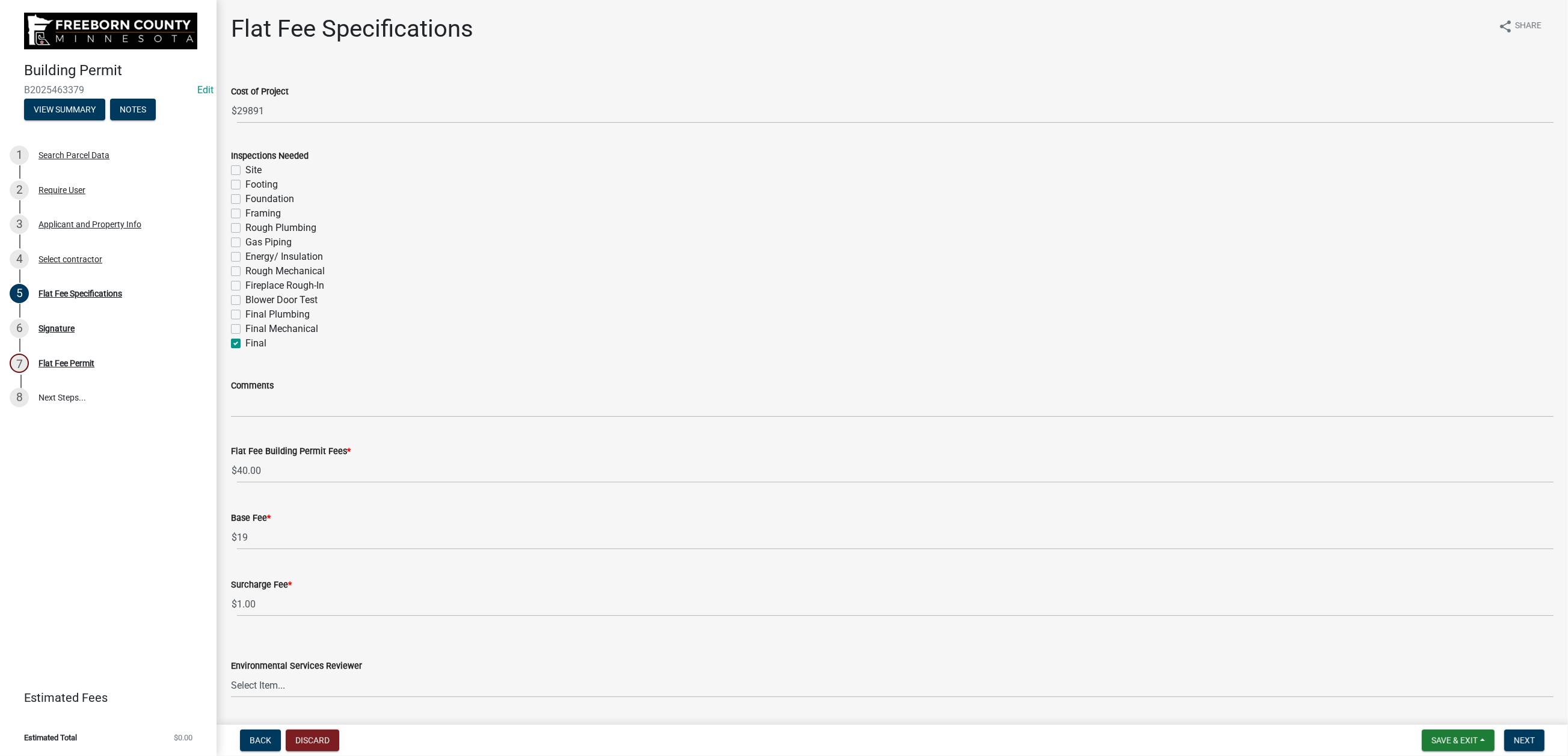
checkbox input "false"
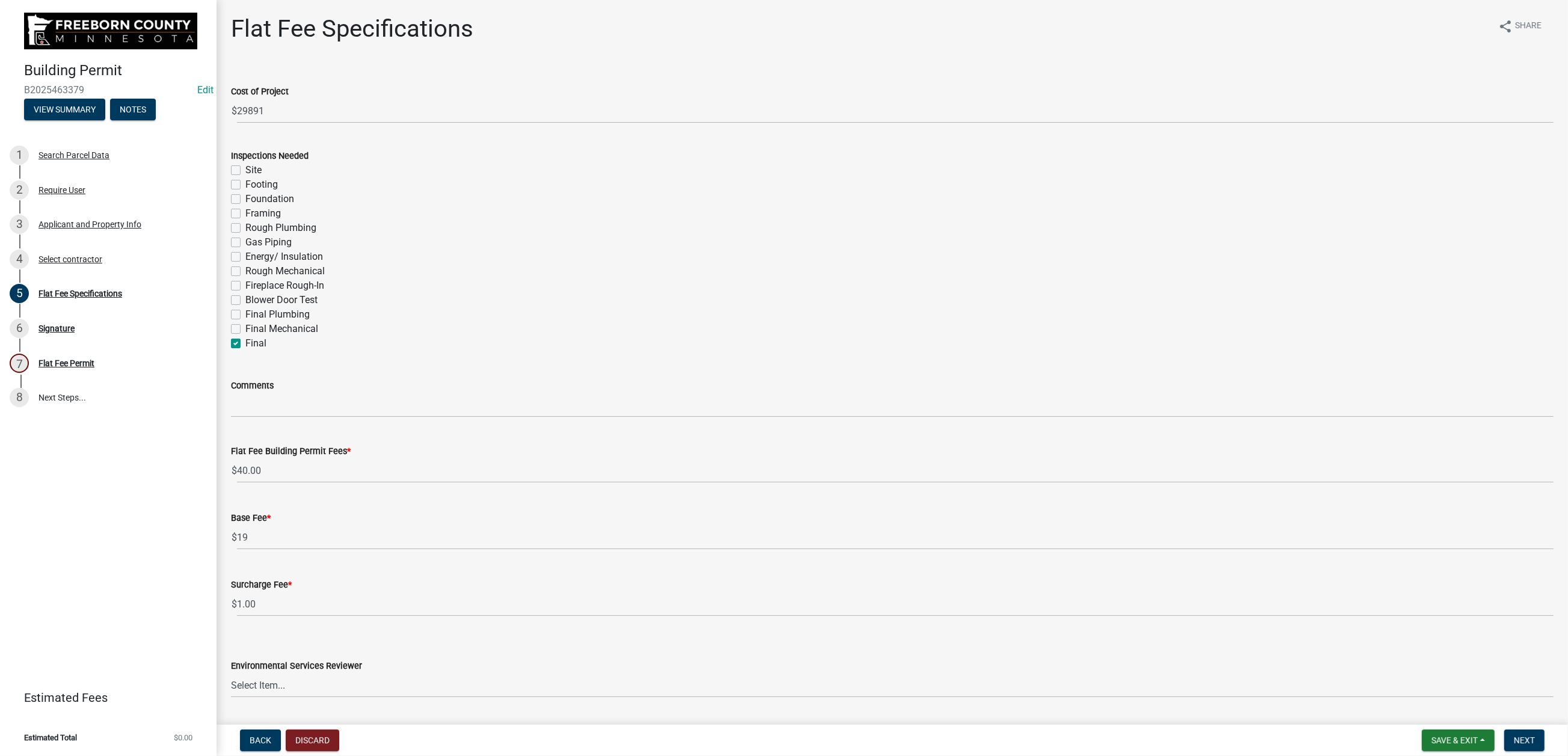
checkbox input "false"
checkbox input "true"
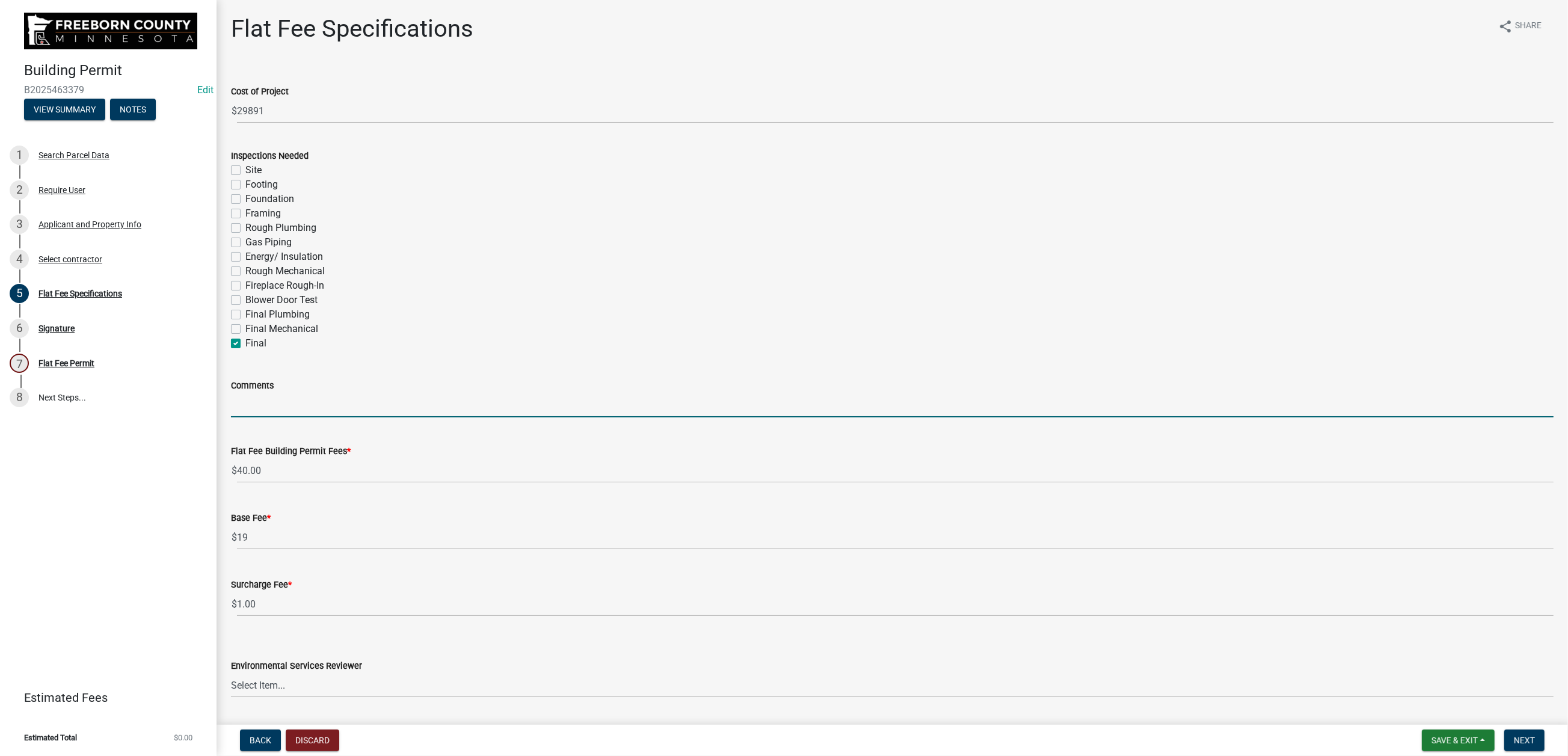
click at [276, 417] on input "Comments" at bounding box center [892, 405] width 1323 height 25
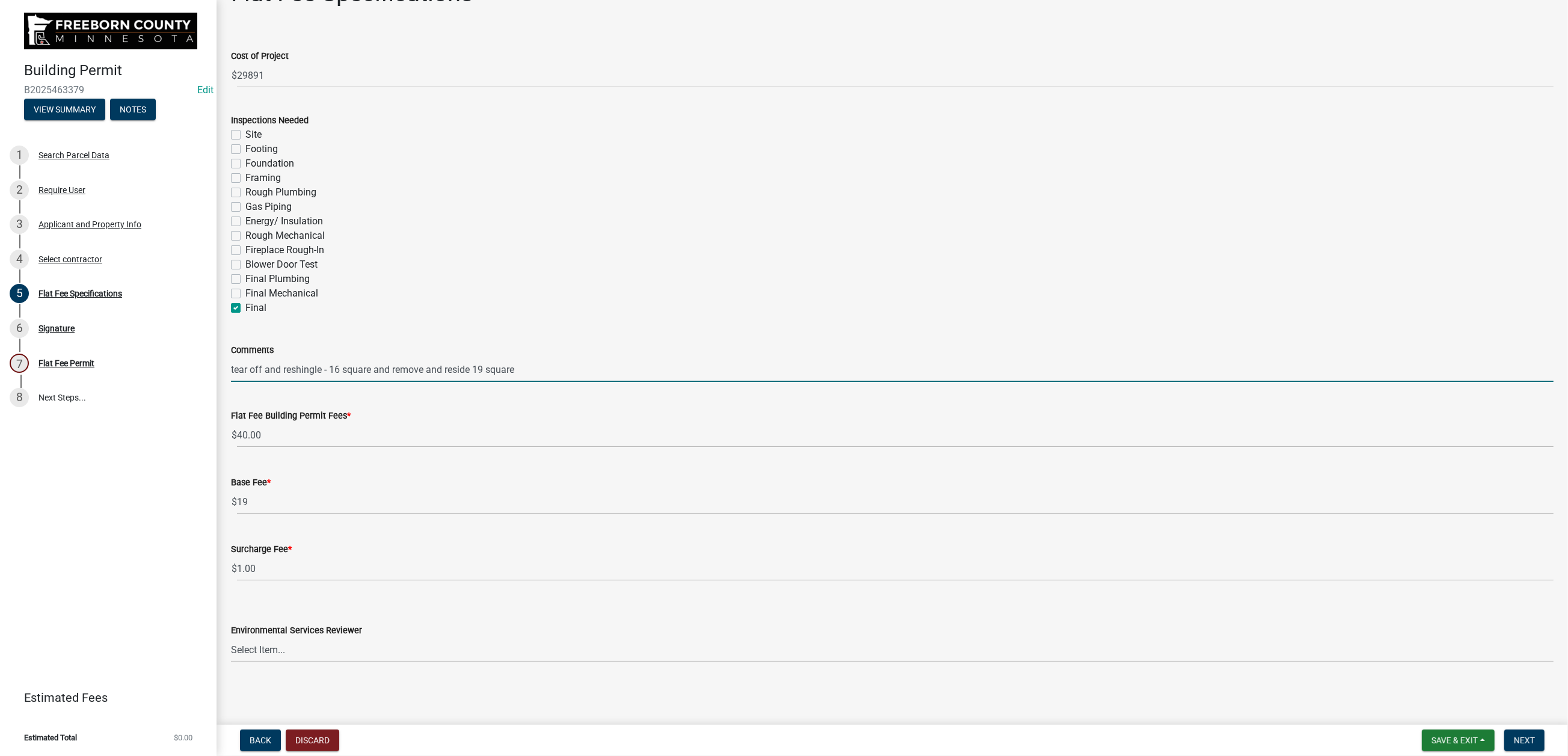
scroll to position [391, 0]
type input "tear off and reshingle - 16 square and remove and reside 19 square"
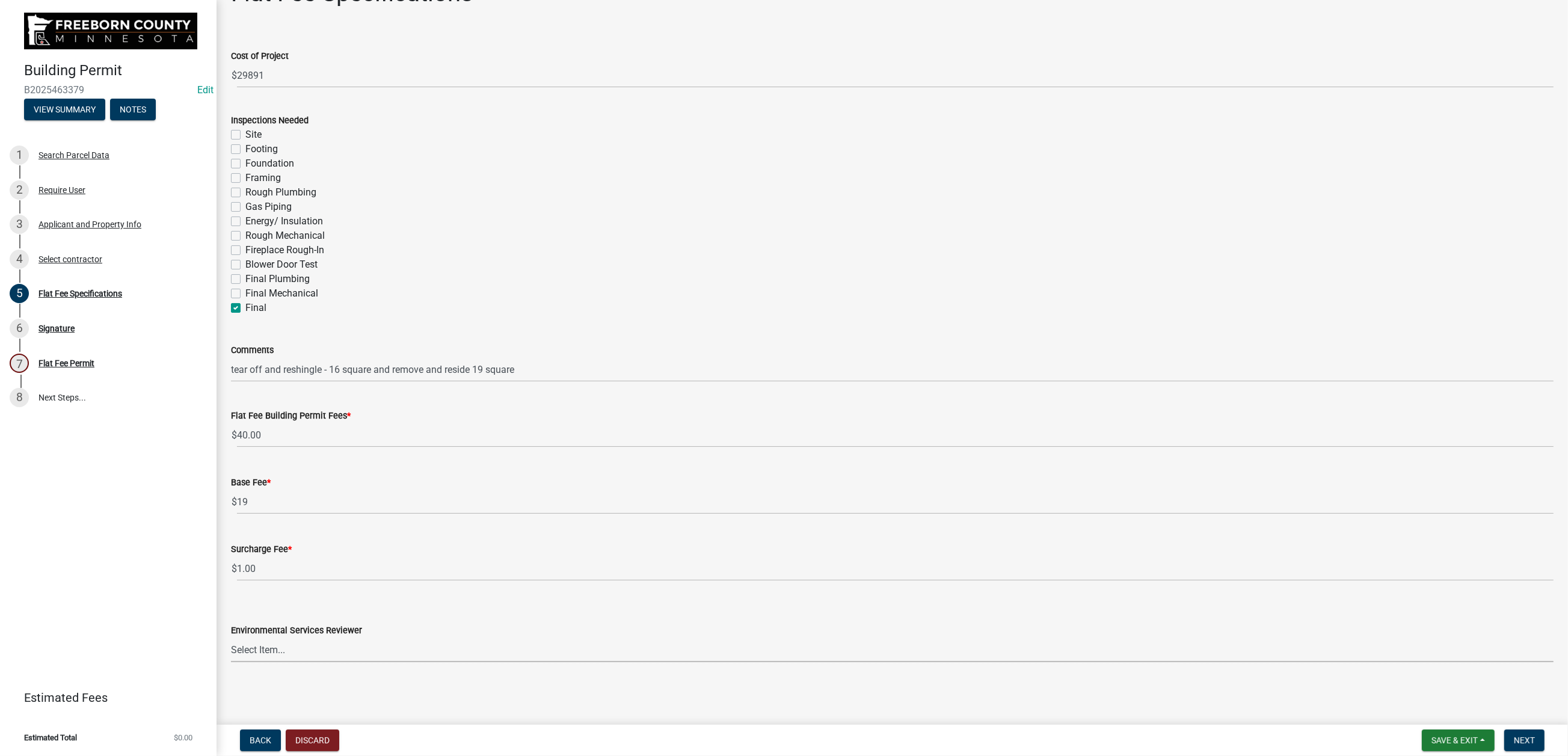
click at [1273, 582] on select "Select Item... [PERSON_NAME] [PERSON_NAME] [PERSON_NAME] [PERSON_NAME] [PERSON_…" at bounding box center [892, 650] width 1323 height 25
click at [237, 582] on select "Select Item... [PERSON_NAME] [PERSON_NAME] [PERSON_NAME] [PERSON_NAME] [PERSON_…" at bounding box center [892, 650] width 1323 height 25
select select "cf5e982a-8fde-449d-bcd8-be8cdfb99374"
click at [1273, 582] on span "Next" at bounding box center [1525, 740] width 21 height 10
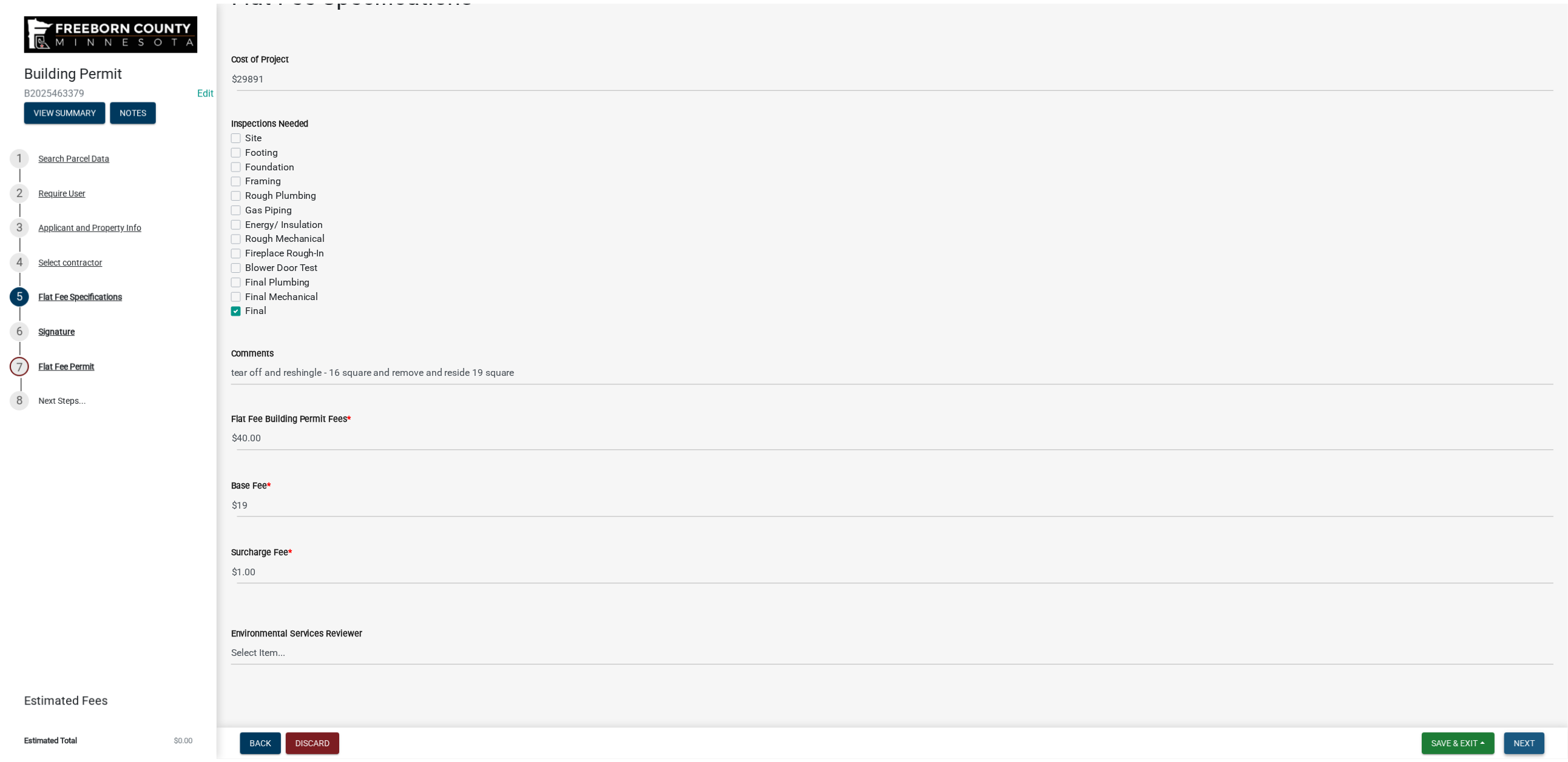
scroll to position [0, 0]
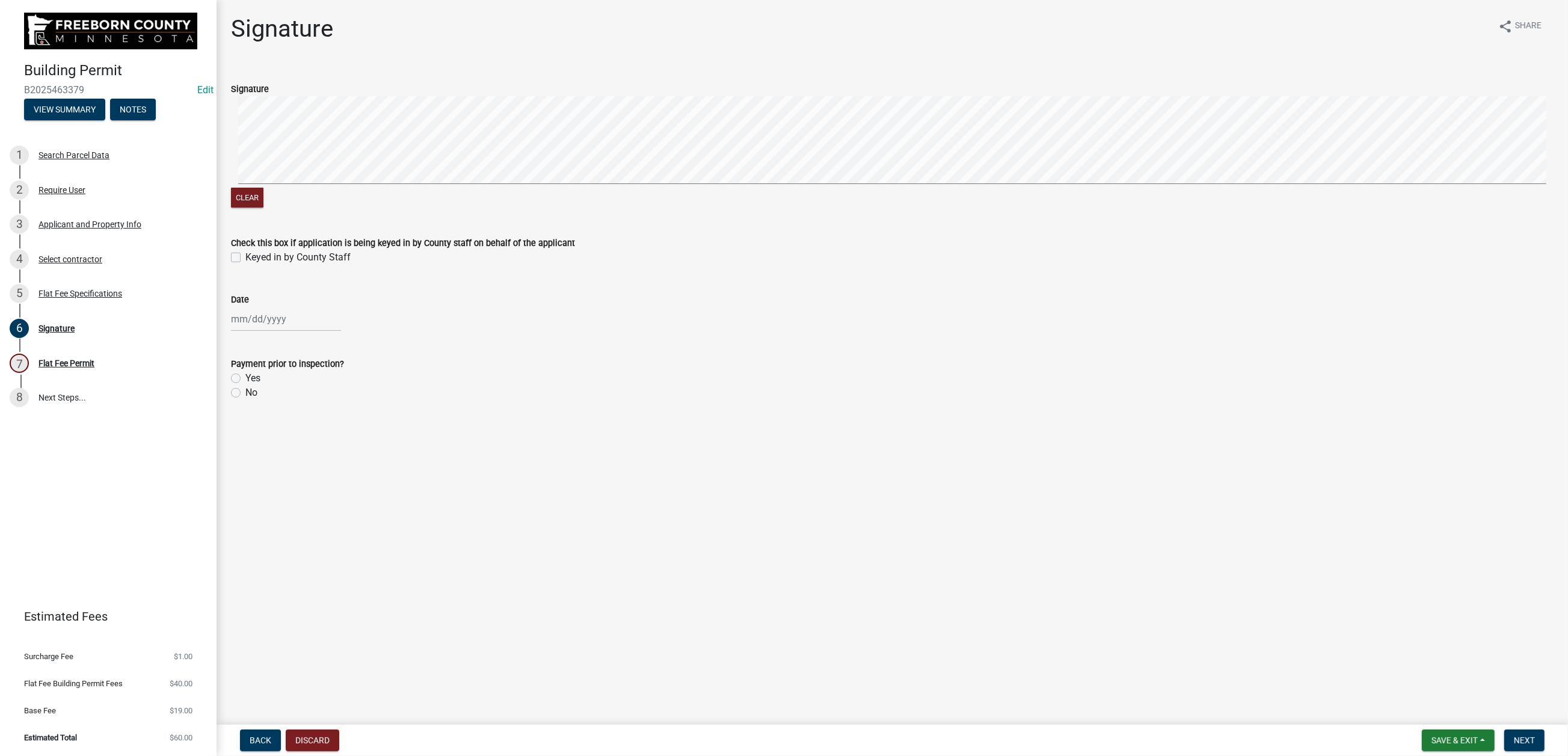
click at [246, 264] on label "Keyed in by County Staff" at bounding box center [298, 257] width 106 height 14
click at [246, 258] on input "Keyed in by County Staff" at bounding box center [249, 254] width 7 height 7
checkbox input "true"
click at [263, 331] on div at bounding box center [285, 319] width 110 height 25
select select "8"
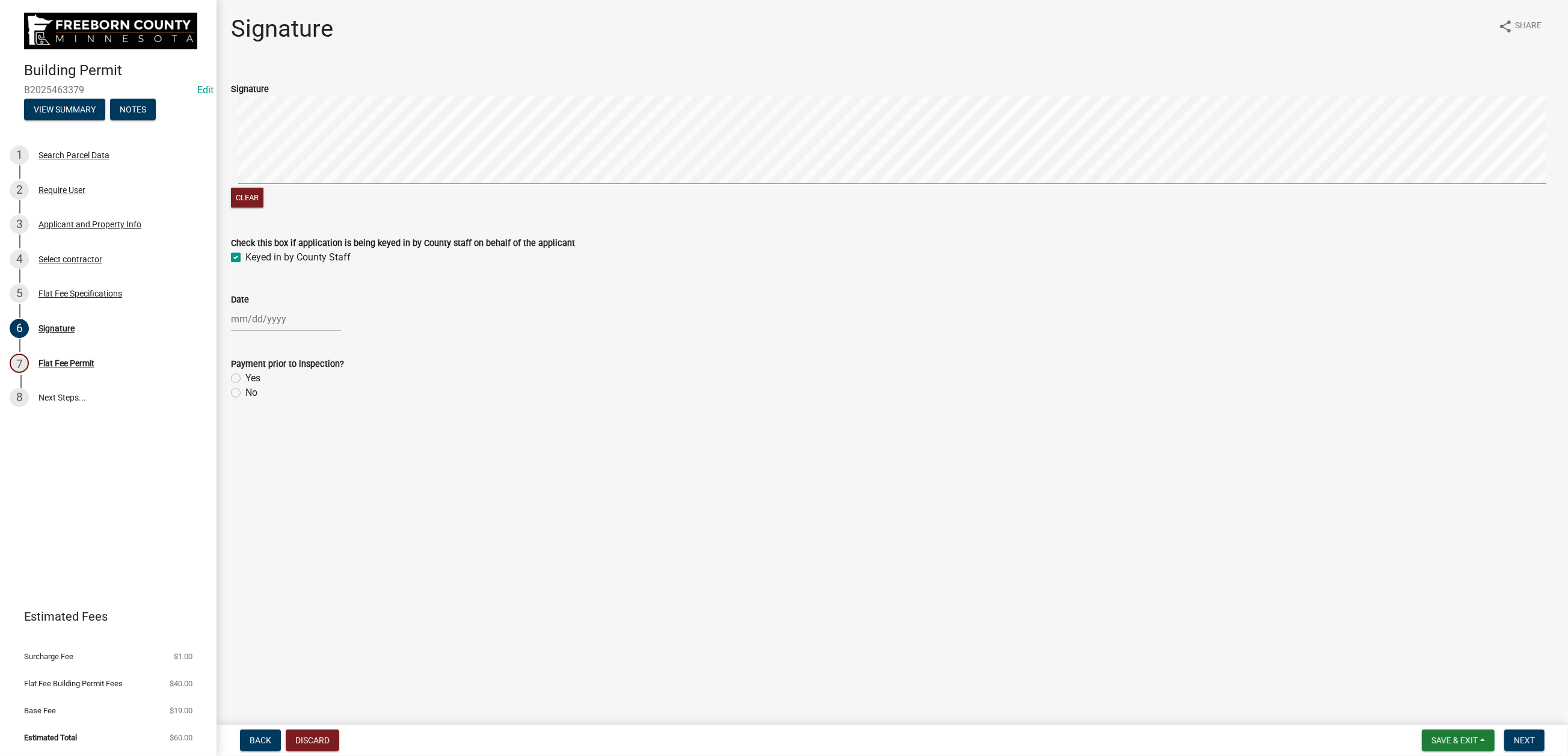
select select "2025"
click at [291, 459] on div "13" at bounding box center [282, 449] width 19 height 19
type input "[DATE]"
click at [246, 400] on label "No" at bounding box center [252, 393] width 12 height 14
click at [246, 393] on input "No" at bounding box center [249, 390] width 7 height 7
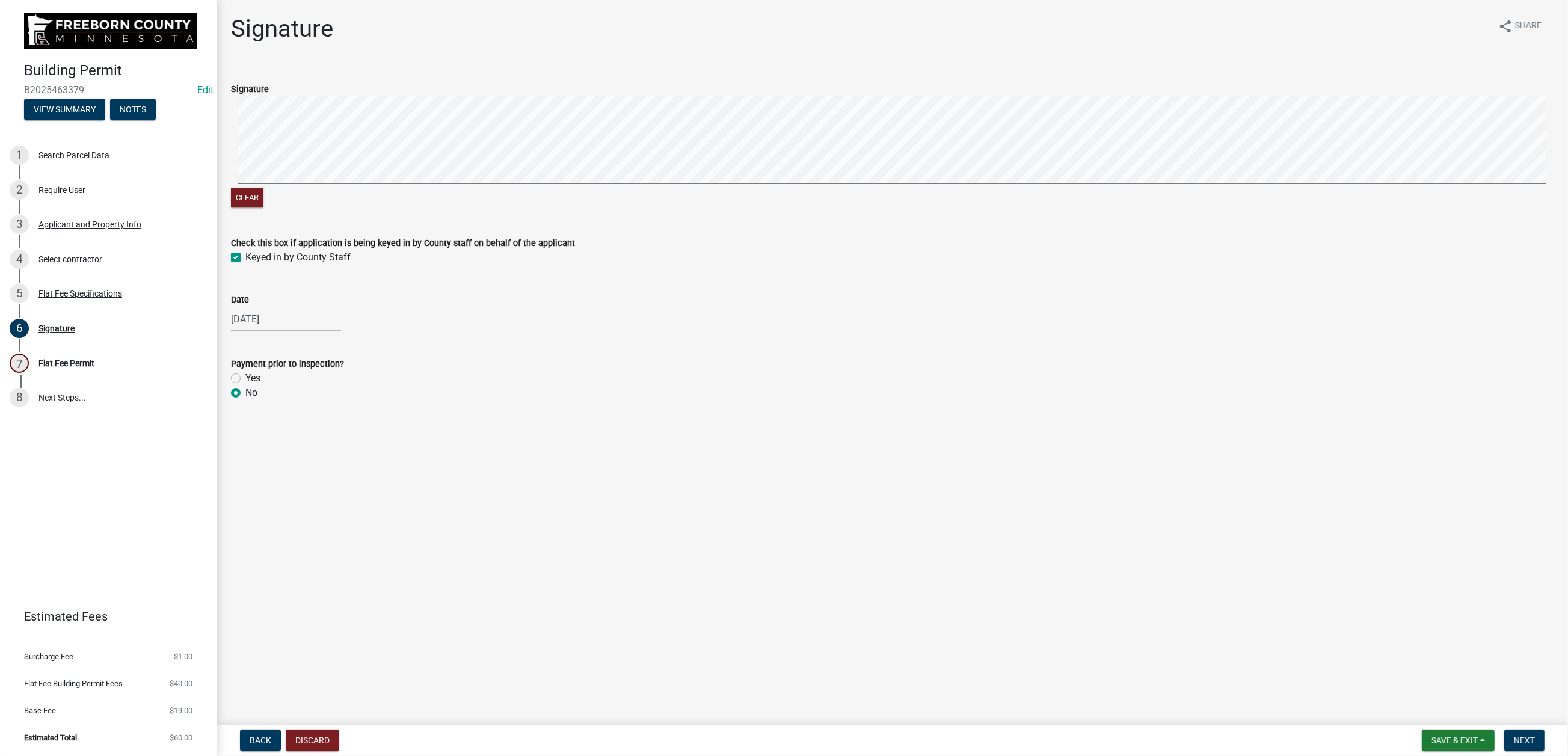
radio input "true"
click at [1273, 582] on span "Next" at bounding box center [1525, 740] width 21 height 10
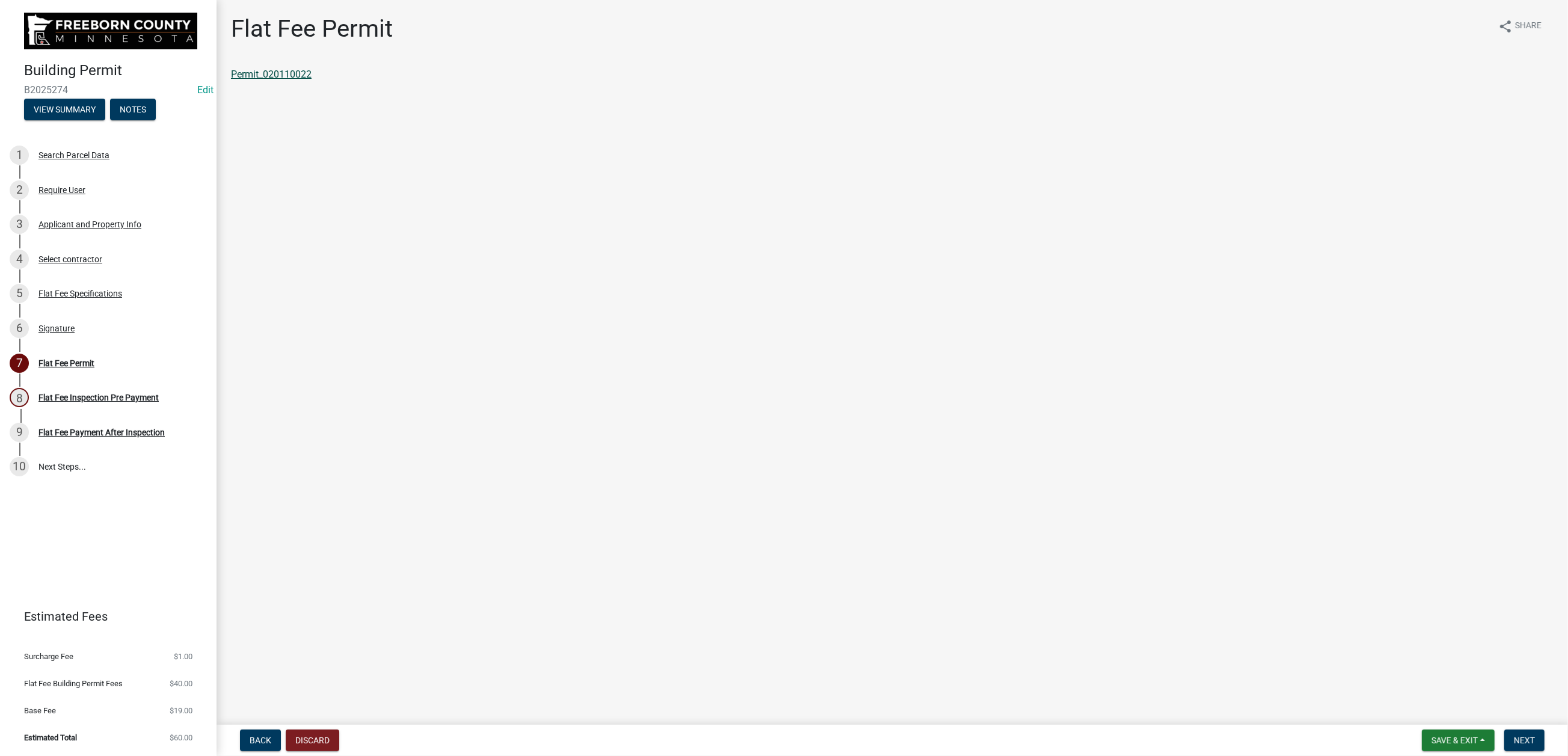
click at [297, 80] on link "Permit_020110022" at bounding box center [271, 74] width 81 height 11
click at [1273, 582] on span "Save & Exit" at bounding box center [1455, 740] width 46 height 10
click at [1273, 582] on button "Save & Exit" at bounding box center [1447, 698] width 96 height 29
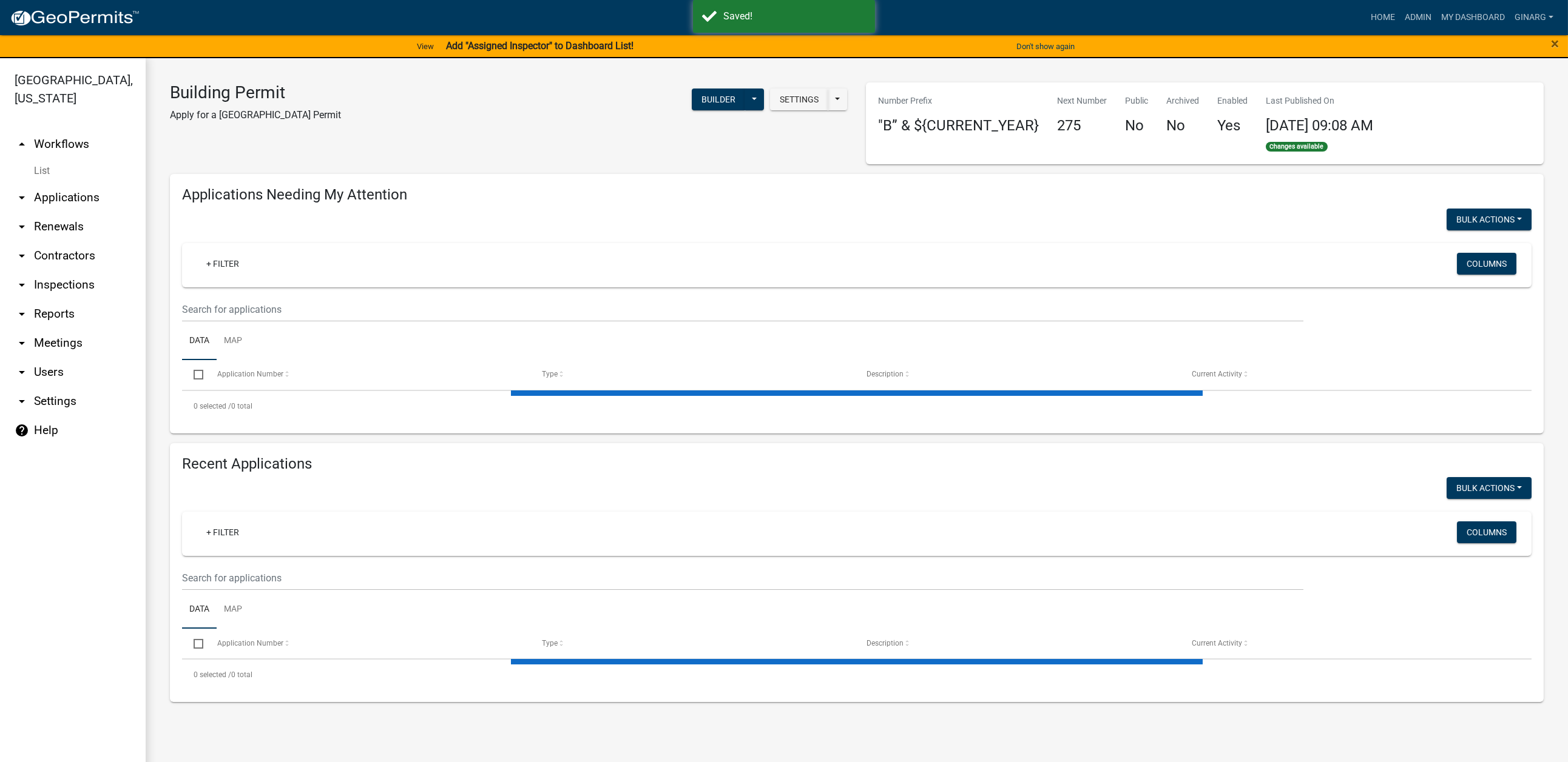
select select "3: 100"
